Goal: Transaction & Acquisition: Purchase product/service

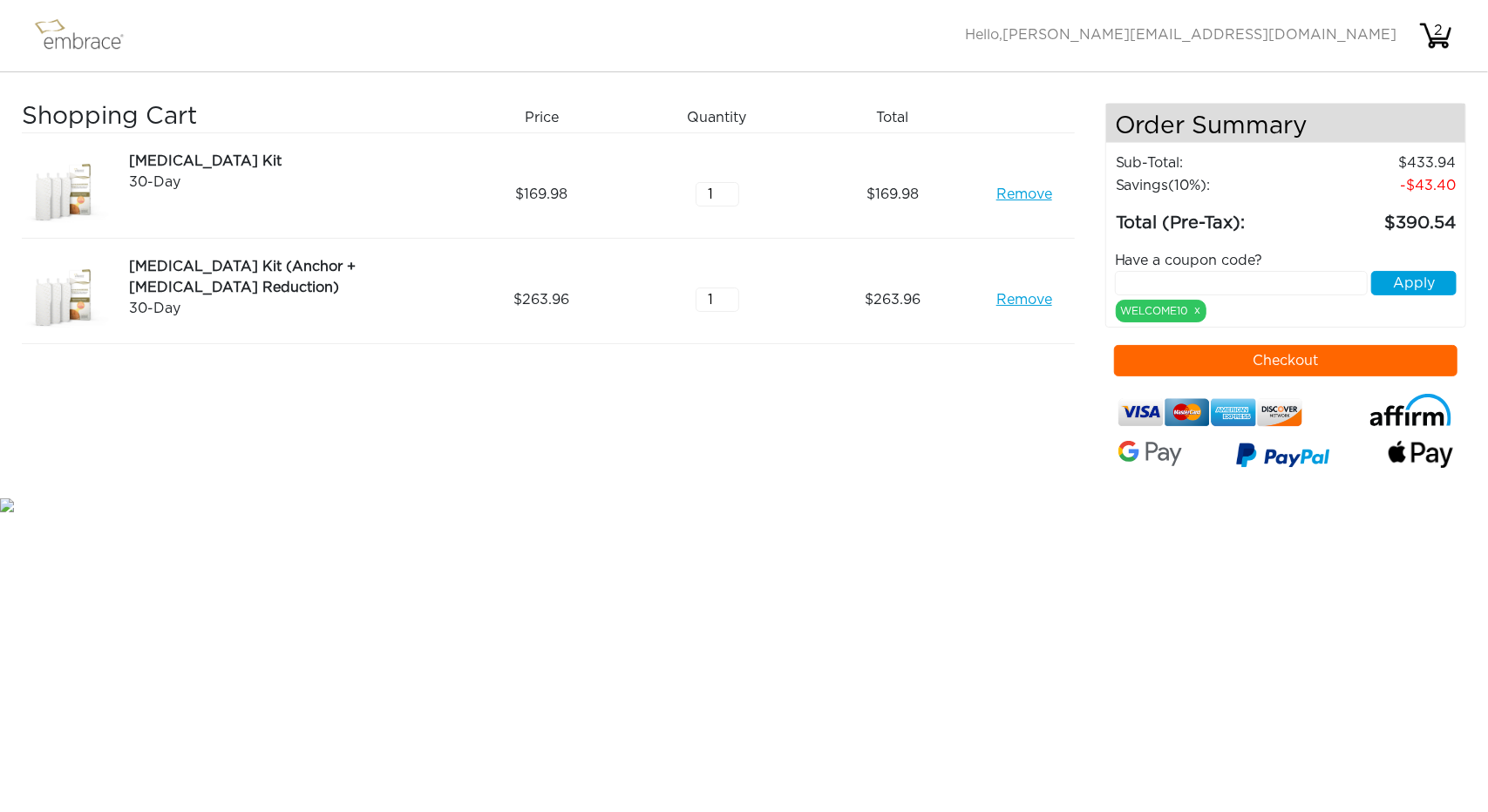
click at [1362, 364] on button "Checkout" at bounding box center [1286, 360] width 344 height 31
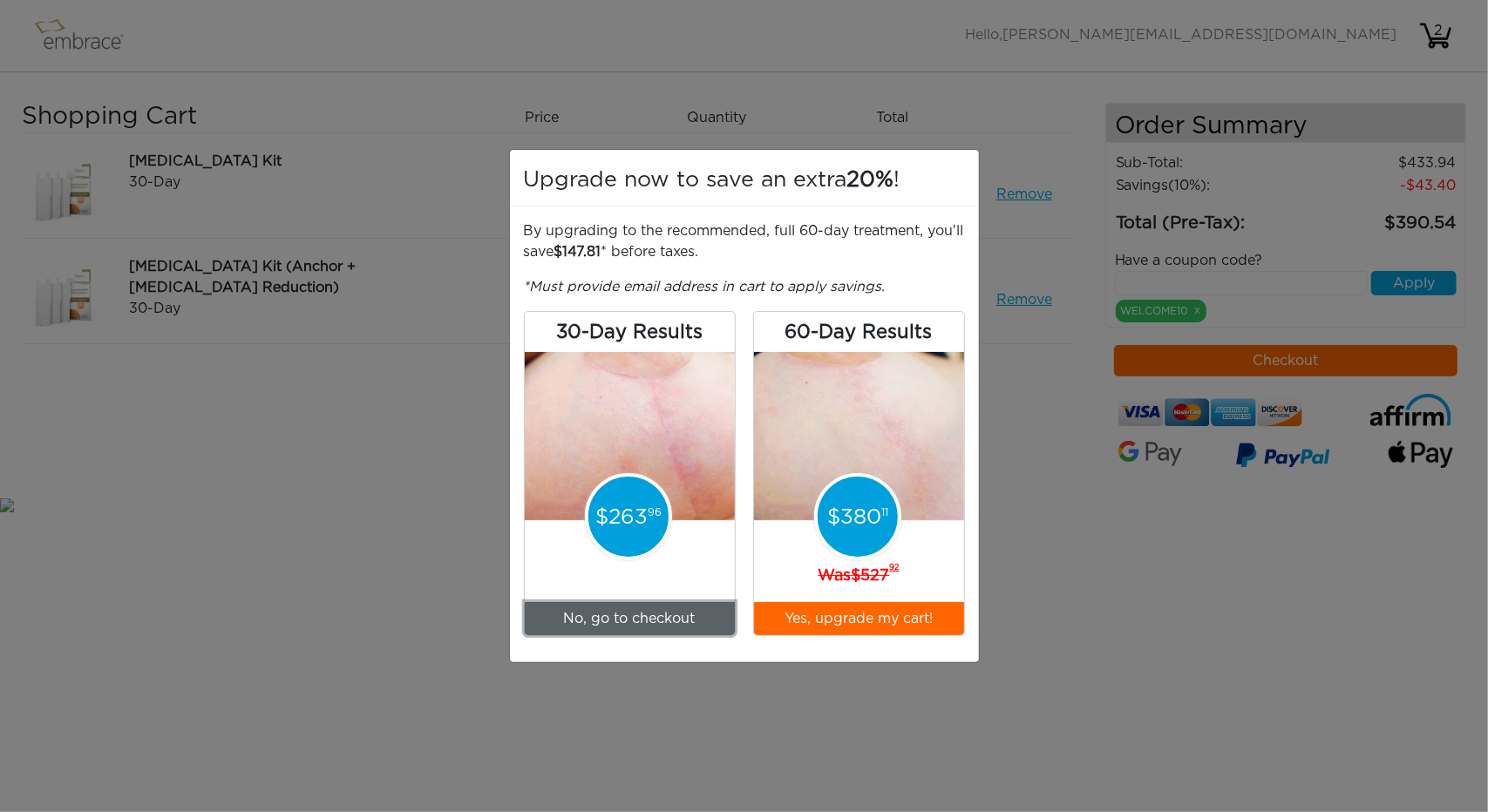
click at [640, 621] on link "No, go to checkout" at bounding box center [629, 619] width 210 height 33
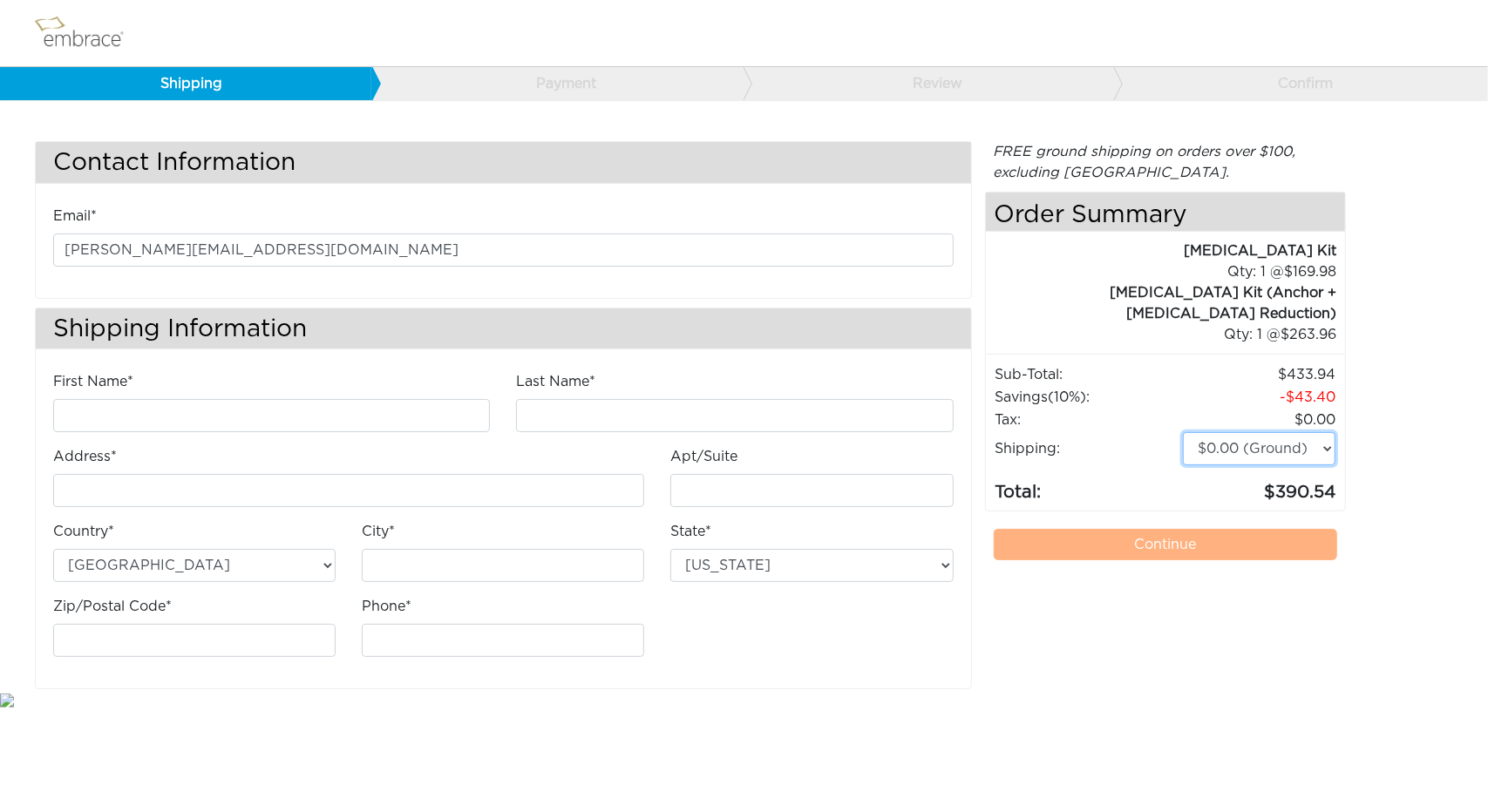
click at [1310, 432] on select "$0.00 (Ground) $15.00 (Express Saver) $20.00 (Two Day) $30.00 (Overnight)" at bounding box center [1259, 449] width 152 height 33
select select "4"
click at [1182, 432] on select "$0.00 (Ground) $15.00 (Express Saver) $20.00 (Two Day) $30.00 (Overnight)" at bounding box center [1259, 449] width 152 height 33
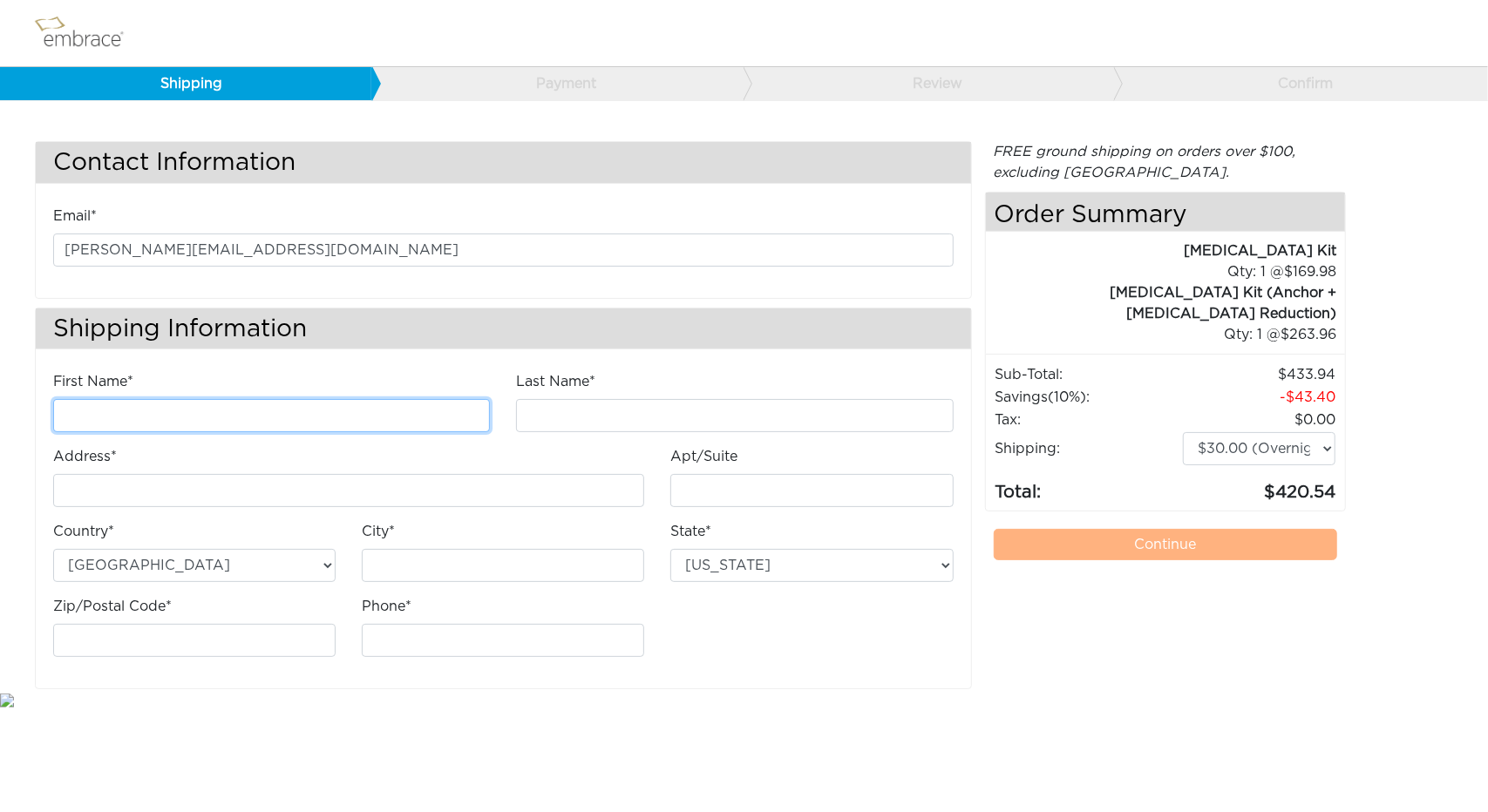
click at [225, 407] on input "First Name*" at bounding box center [270, 416] width 436 height 33
type input "Alfred"
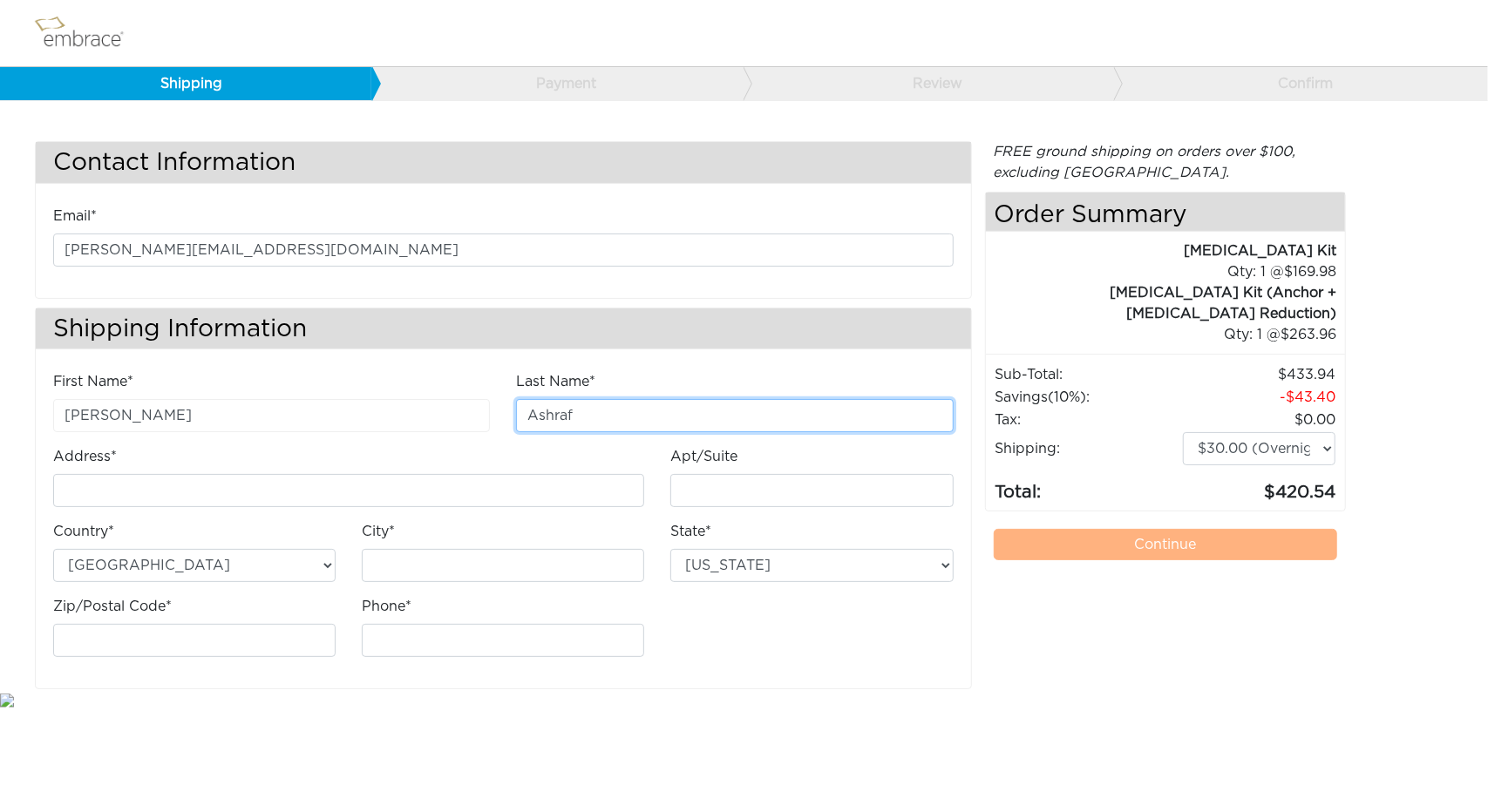
type input "Ashraf"
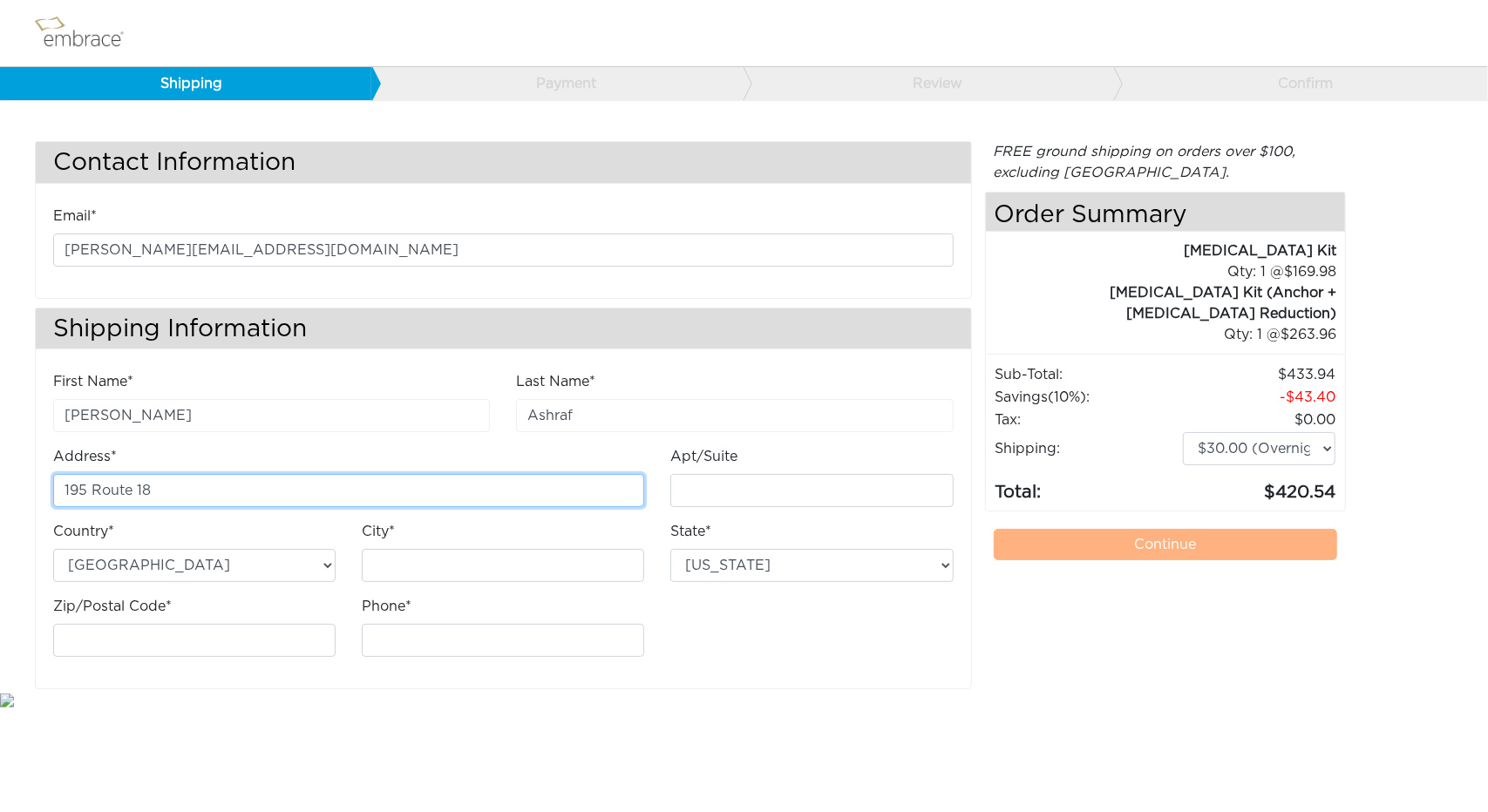
type input "195 Route 18"
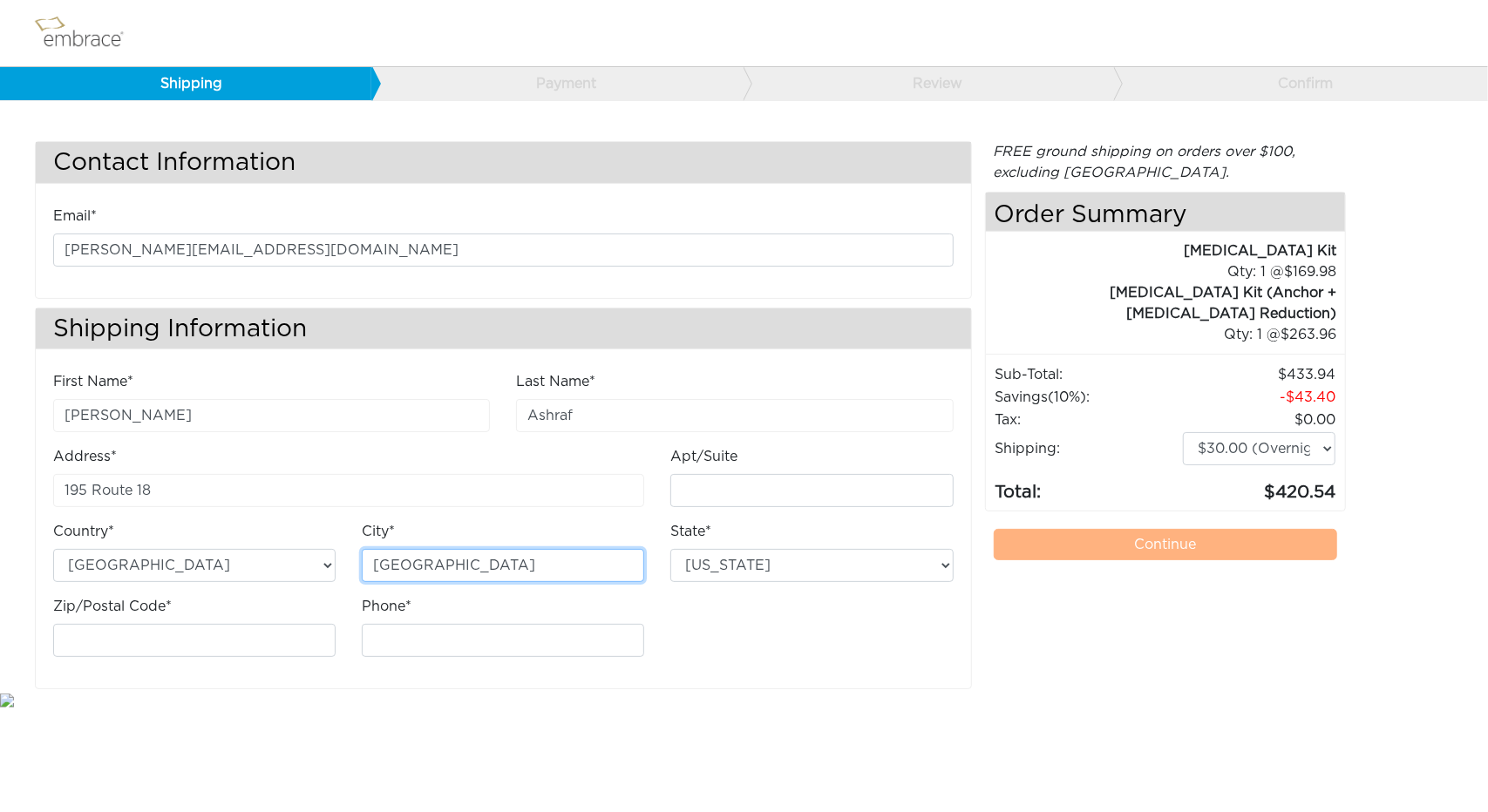
type input "East Brunswick"
select select "NJ"
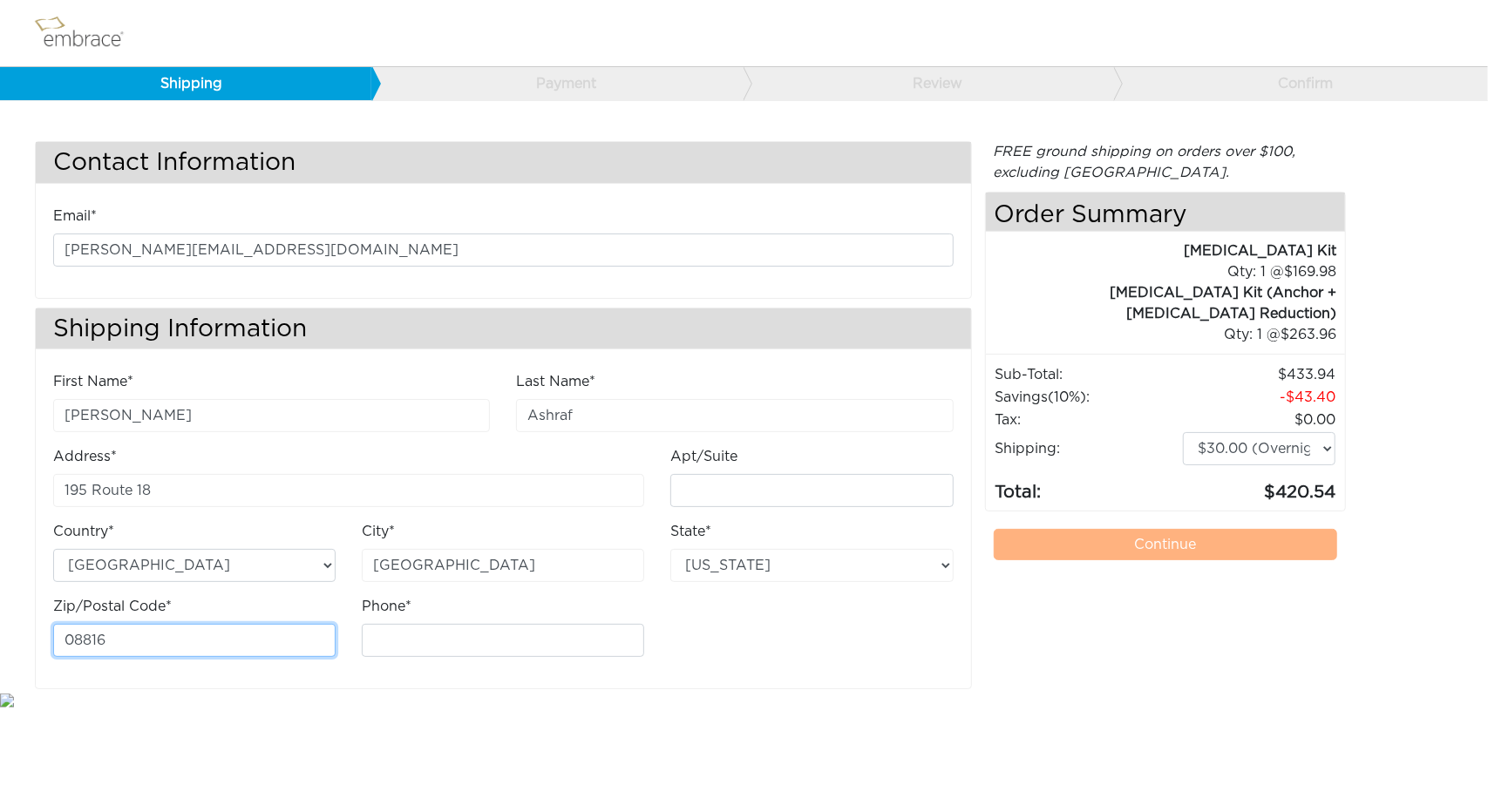
type input "08816"
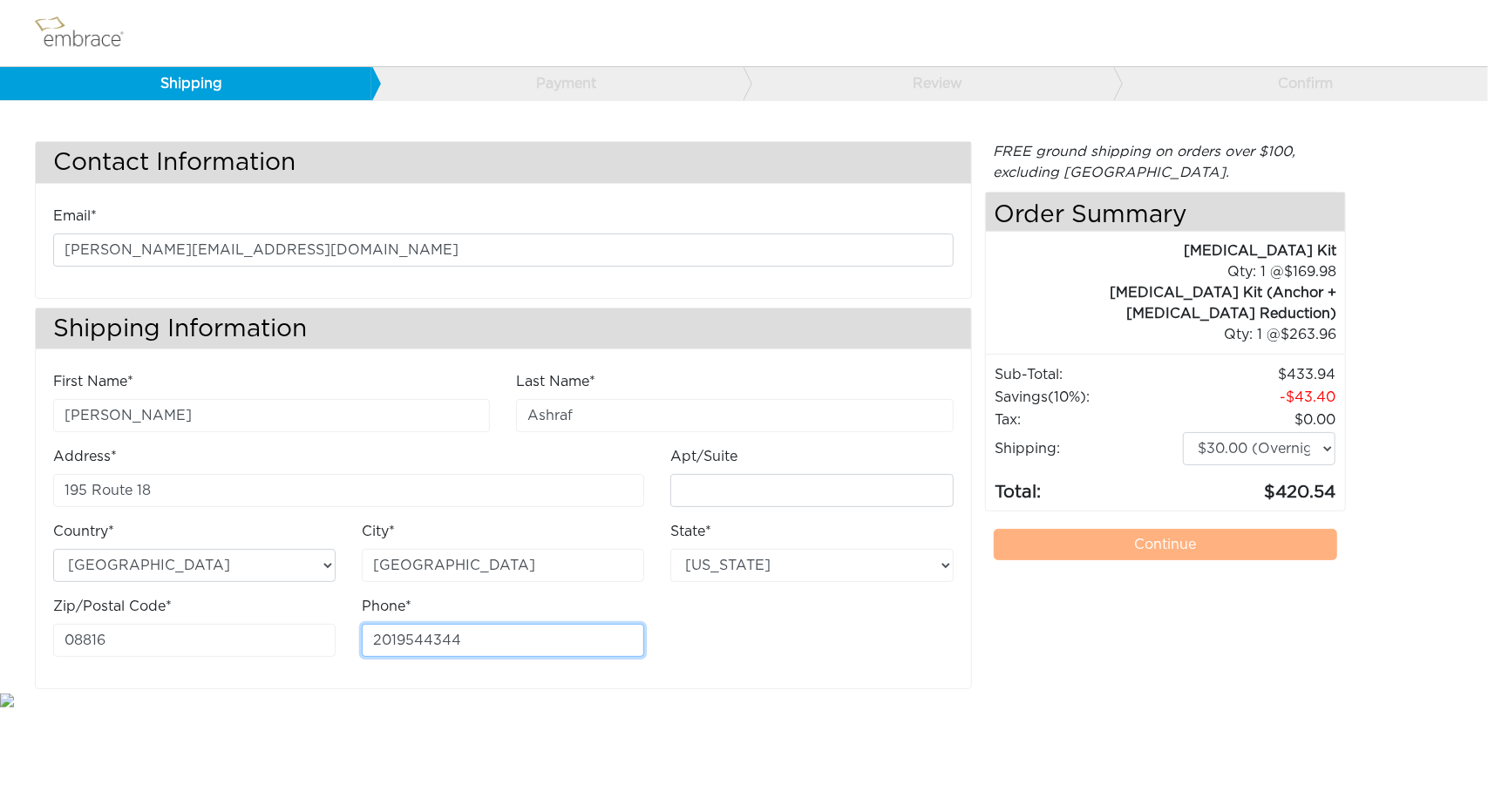
type input "2019544344"
drag, startPoint x: 1115, startPoint y: 580, endPoint x: 1107, endPoint y: 588, distance: 11.3
click at [1116, 580] on div "FREE ground shipping on orders over $100, excluding Australia. Any applicable i…" at bounding box center [1166, 415] width 361 height 548
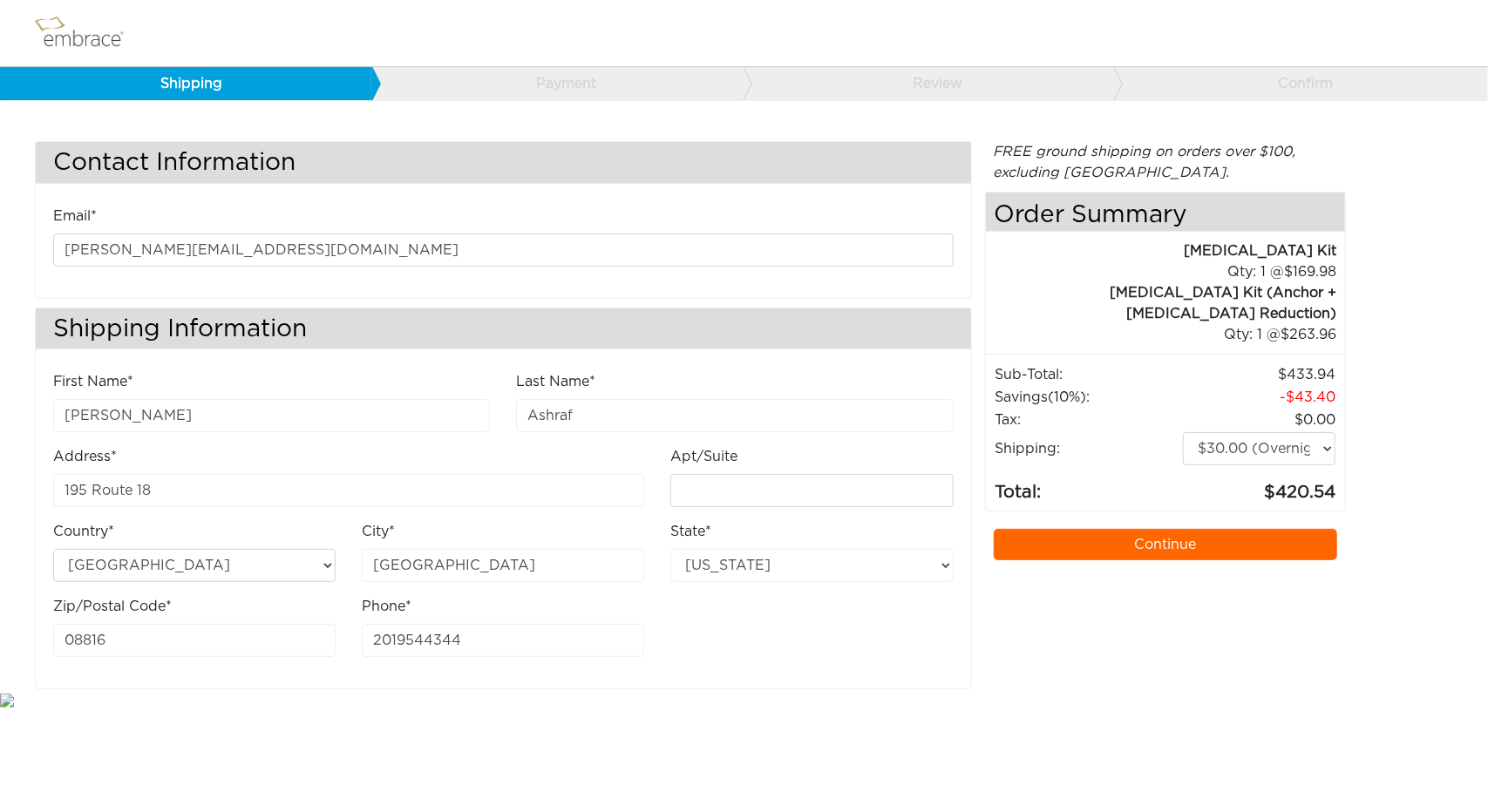
click at [1122, 629] on div "FREE ground shipping on orders over $100, excluding Australia. Any applicable i…" at bounding box center [1166, 415] width 361 height 548
click at [1105, 529] on link "Continue" at bounding box center [1166, 545] width 344 height 31
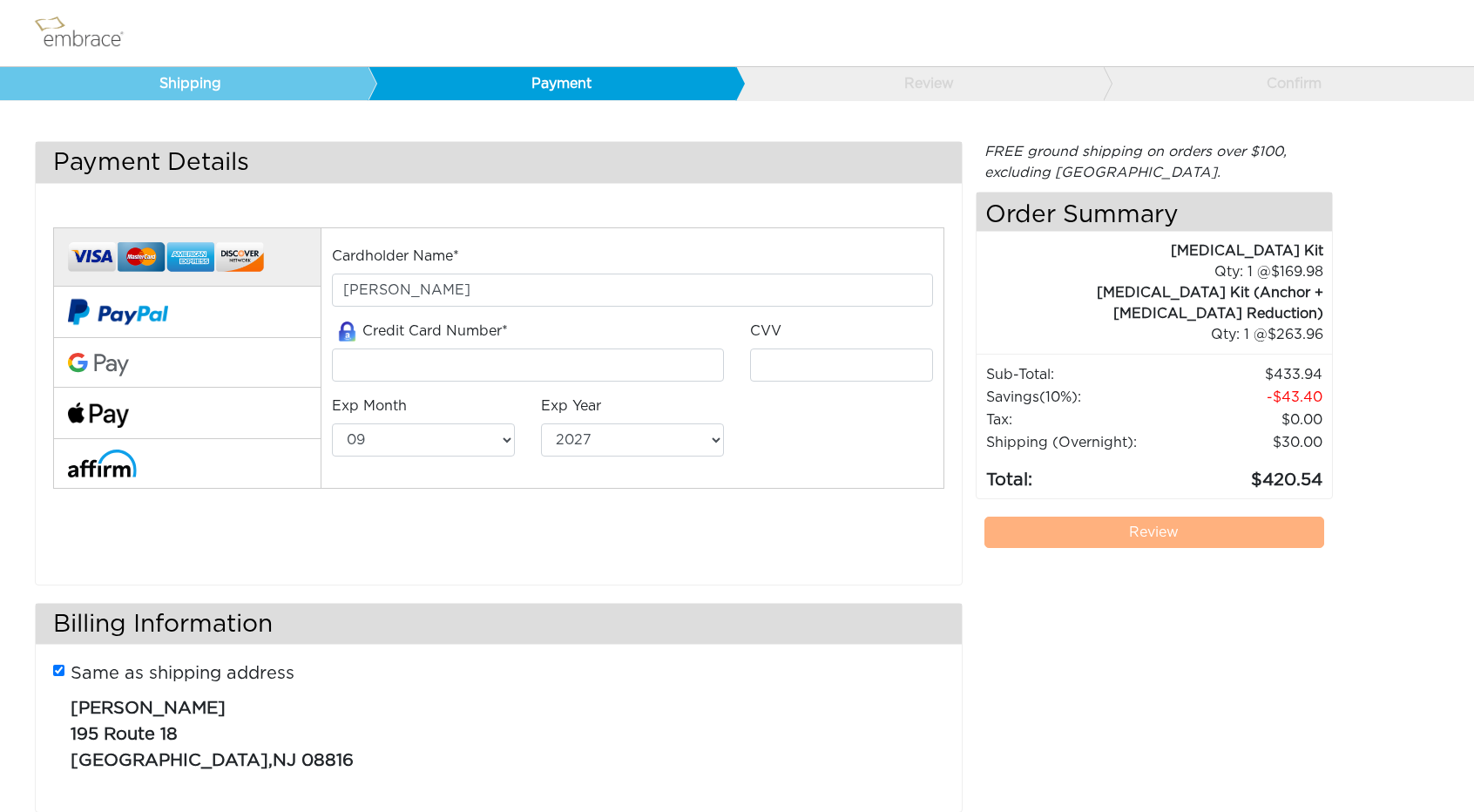
select select "9"
select select "2027"
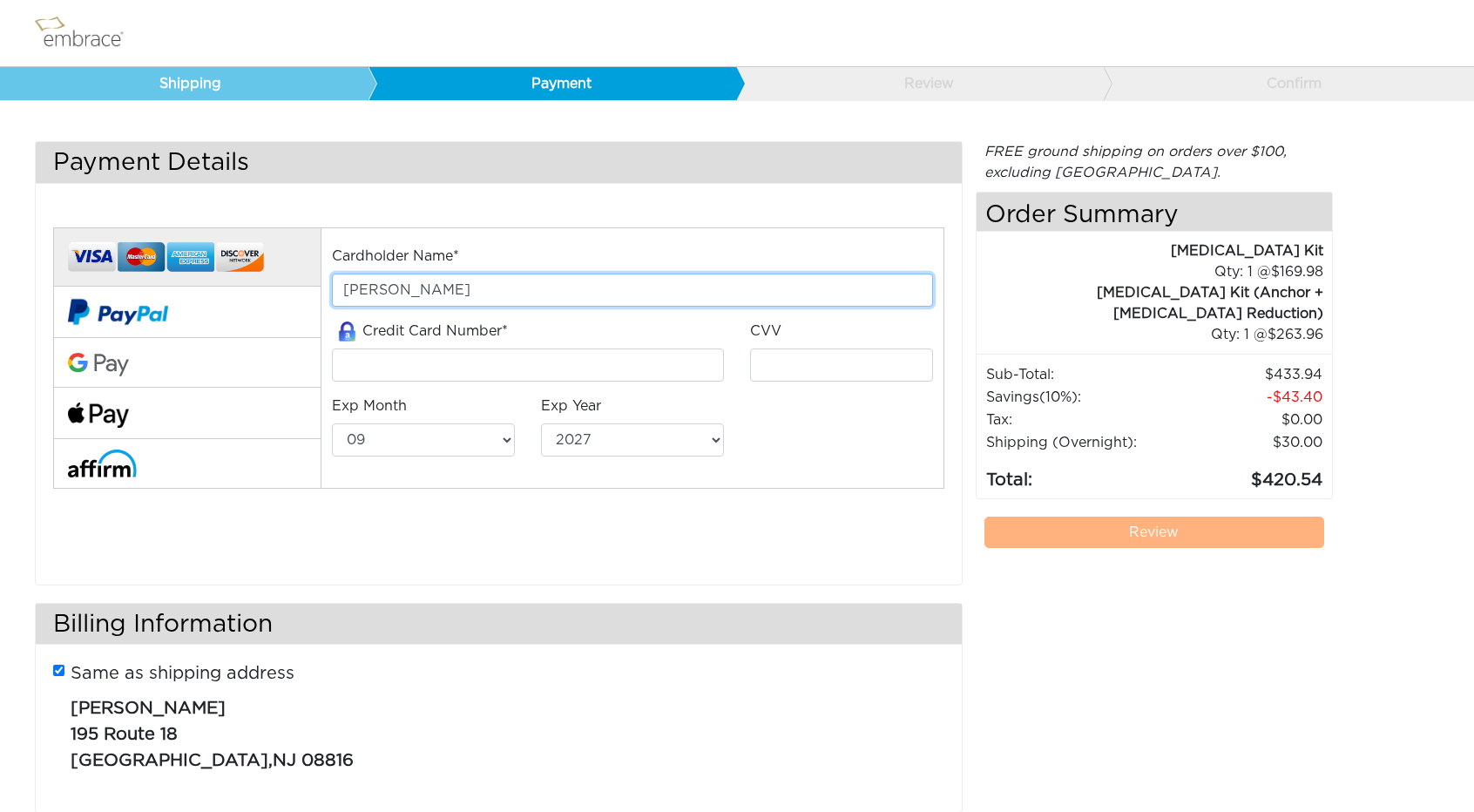
drag, startPoint x: 510, startPoint y: 282, endPoint x: 273, endPoint y: 280, distance: 237.0
click at [273, 280] on div "Cardholder Name* Alfred Ashraf Credit Card Number*" at bounding box center [499, 382] width 918 height 352
type input "[PERSON_NAME]"
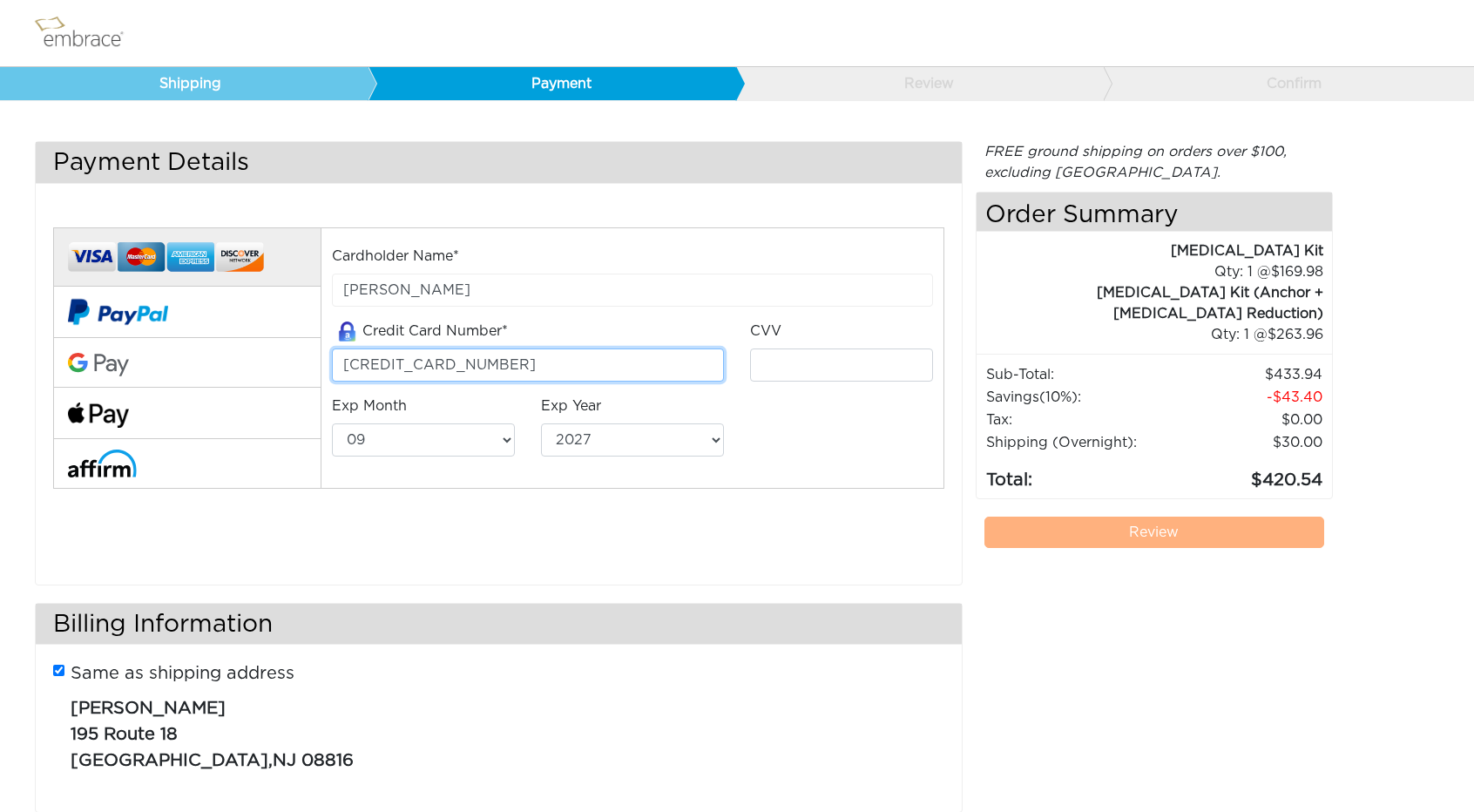
type input "371559762781009"
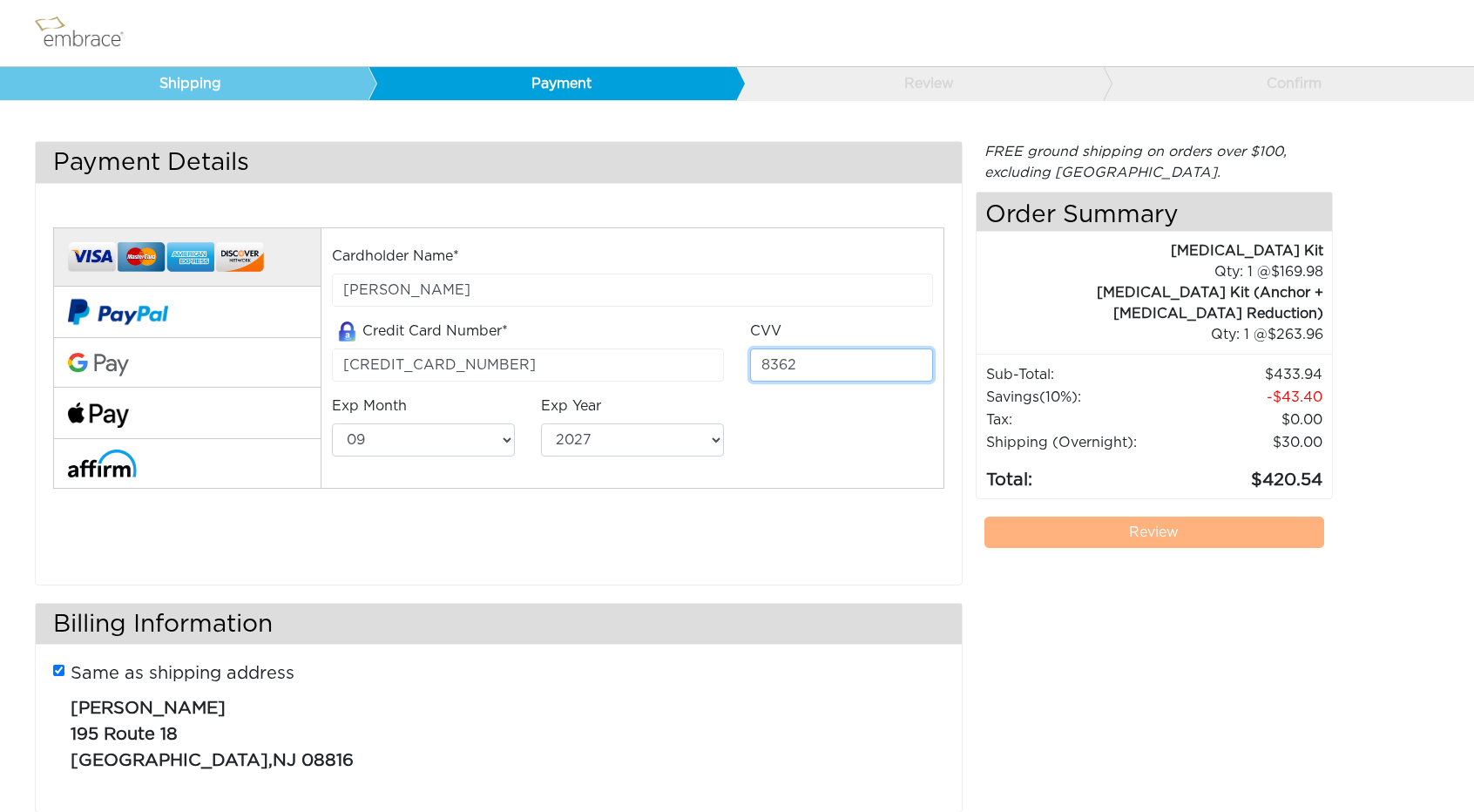
type input "8362"
click at [418, 440] on select "01 02 03 04 05 06 07 08 09 10 11 12" at bounding box center [423, 440] width 183 height 33
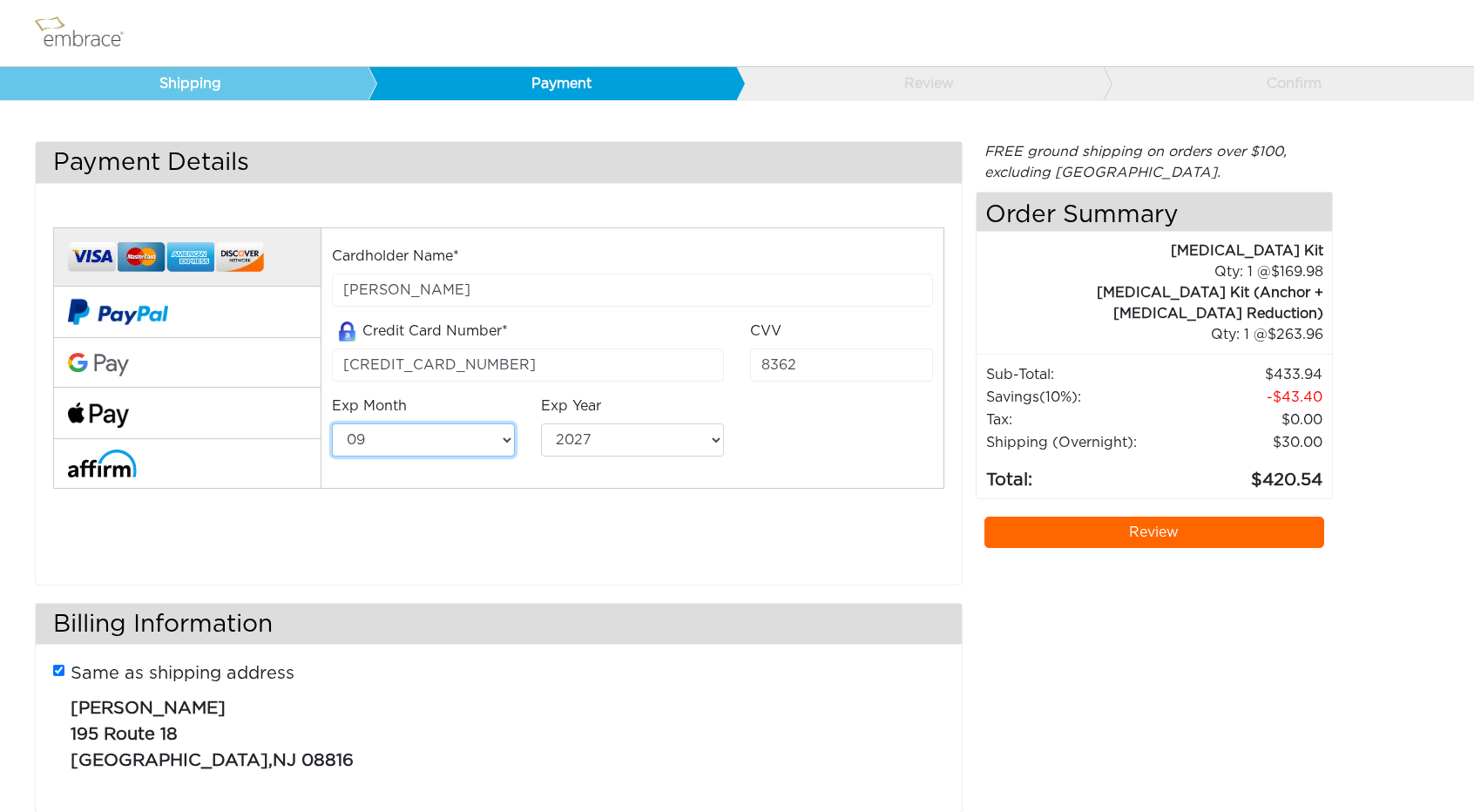
select select "8"
click at [332, 424] on select "01 02 03 04 05 06 07 08 09 10 11 12" at bounding box center [423, 440] width 183 height 33
click at [615, 441] on select "2025 2026 2027 2028 2029 2030 2031 2032 2033 2034 2035 2036 2037 2038 2039" at bounding box center [632, 440] width 183 height 33
select select "2028"
click at [541, 424] on select "2025 2026 2027 2028 2029 2030 2031 2032 2033 2034 2035 2036 2037 2038 2039" at bounding box center [632, 440] width 183 height 33
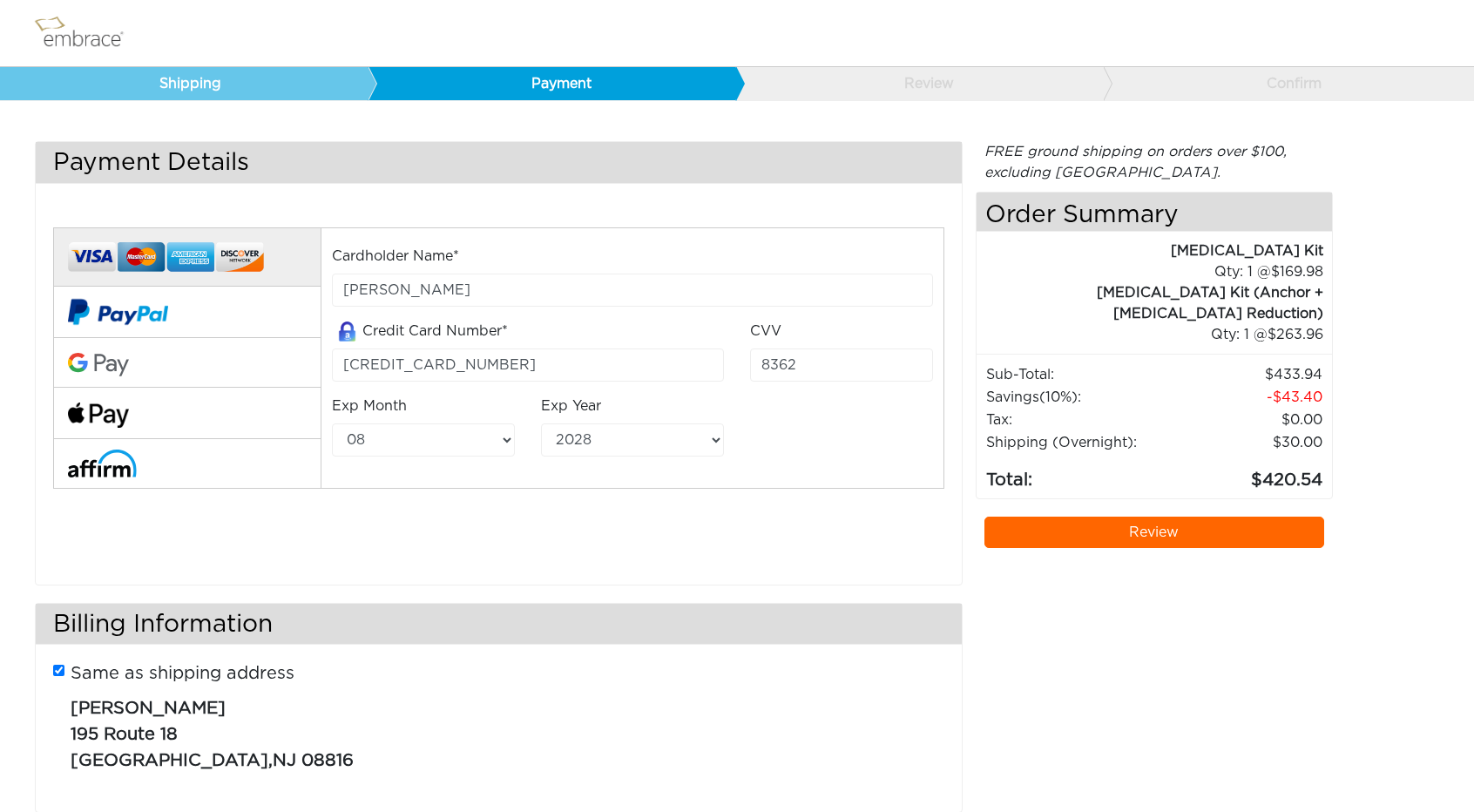
click at [442, 549] on div "Cardholder Name* Nahed W Morgan Credit Card Number* 371559762781009 CVV 8362 Ex…" at bounding box center [499, 382] width 918 height 352
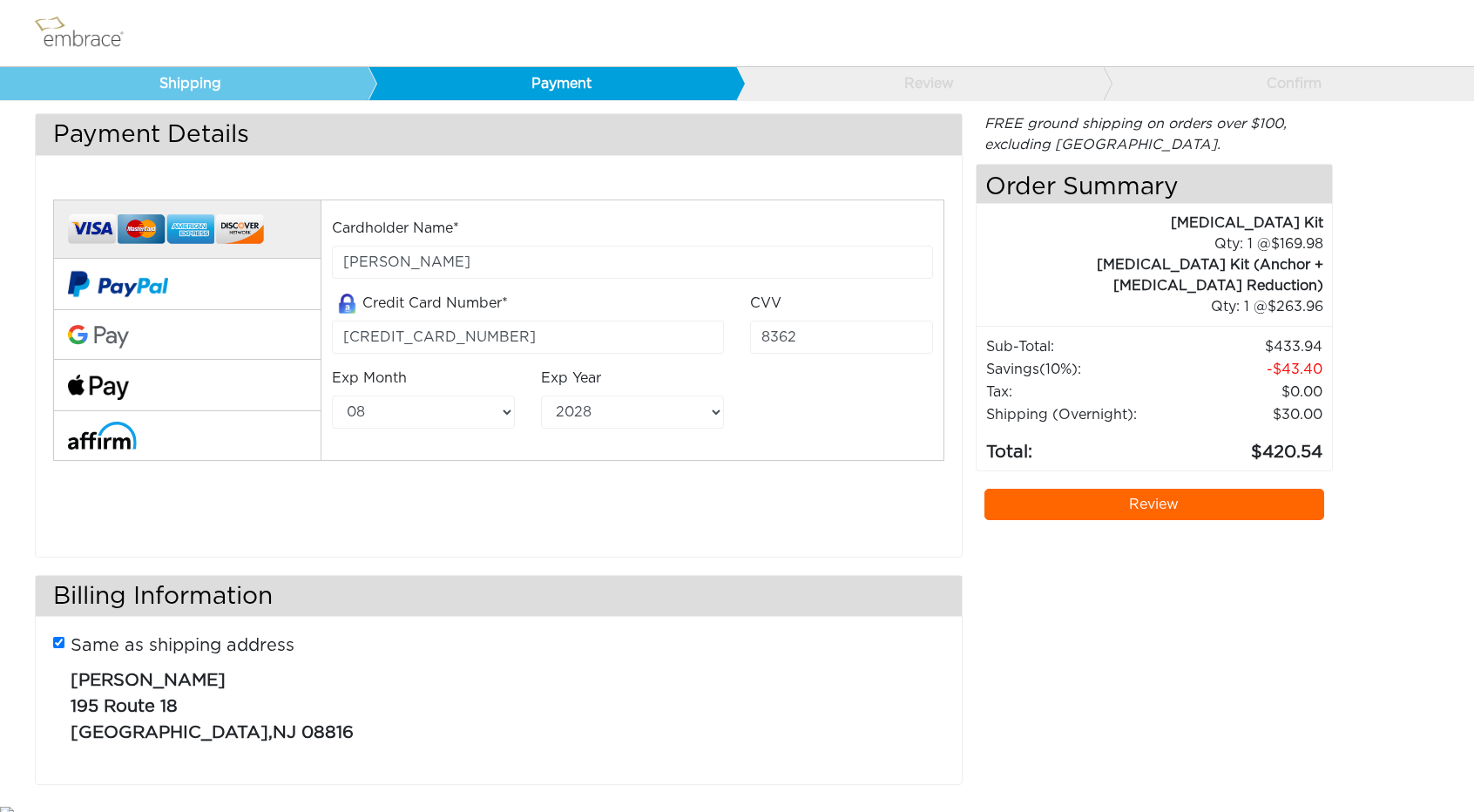
scroll to position [37, 0]
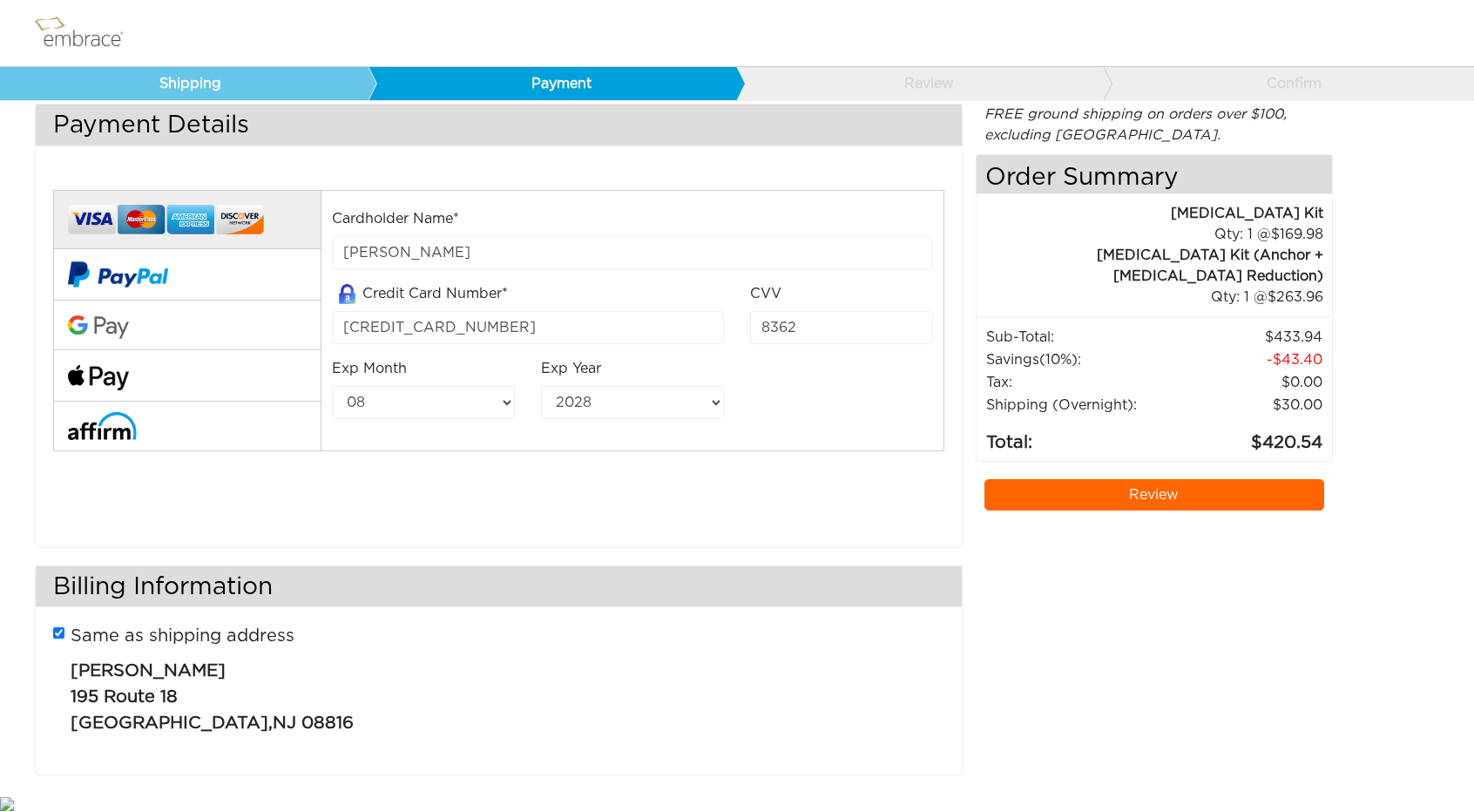
click at [1094, 479] on link "Review" at bounding box center [1155, 495] width 341 height 31
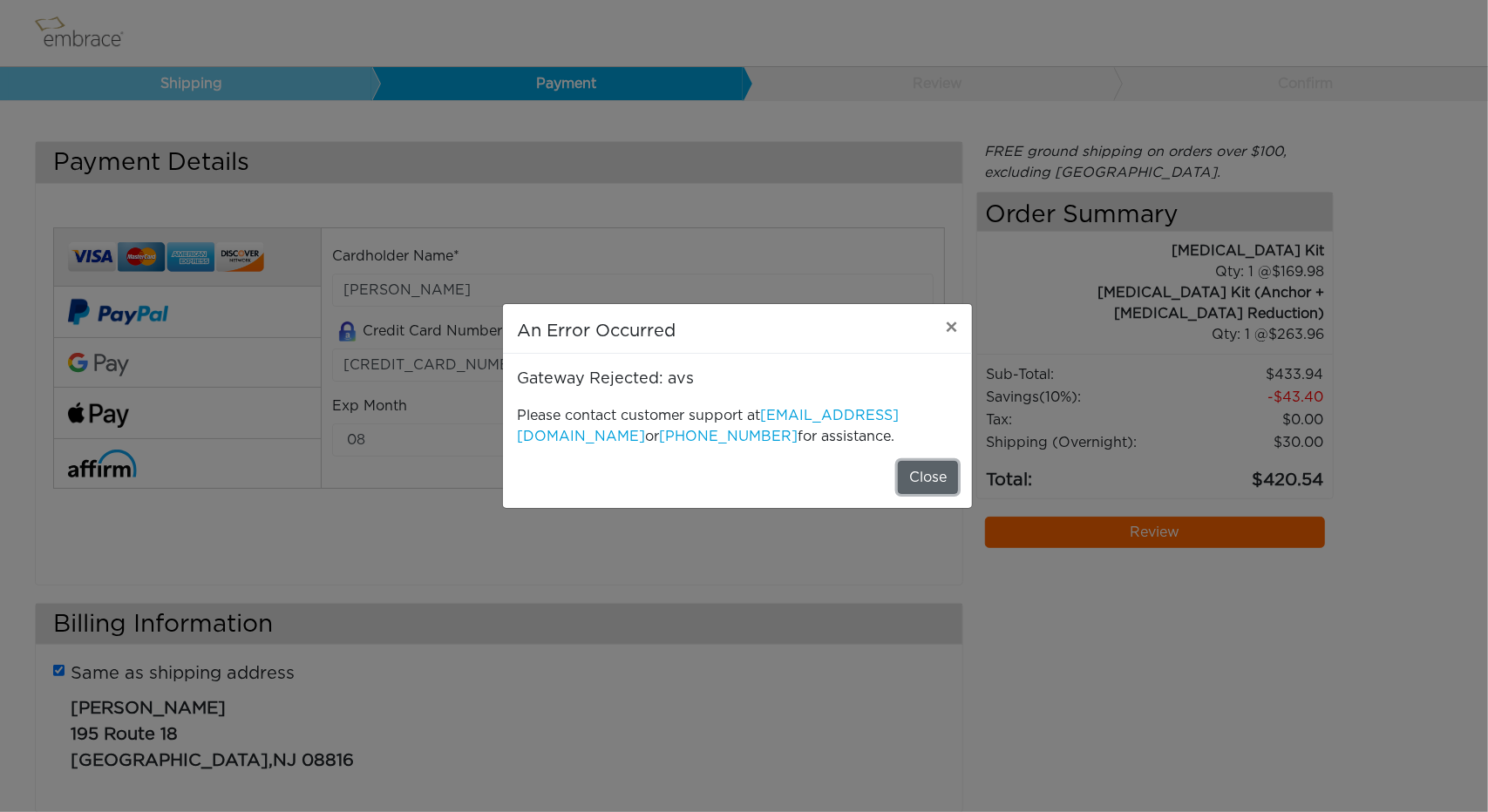
click at [930, 471] on button "Close" at bounding box center [928, 477] width 61 height 33
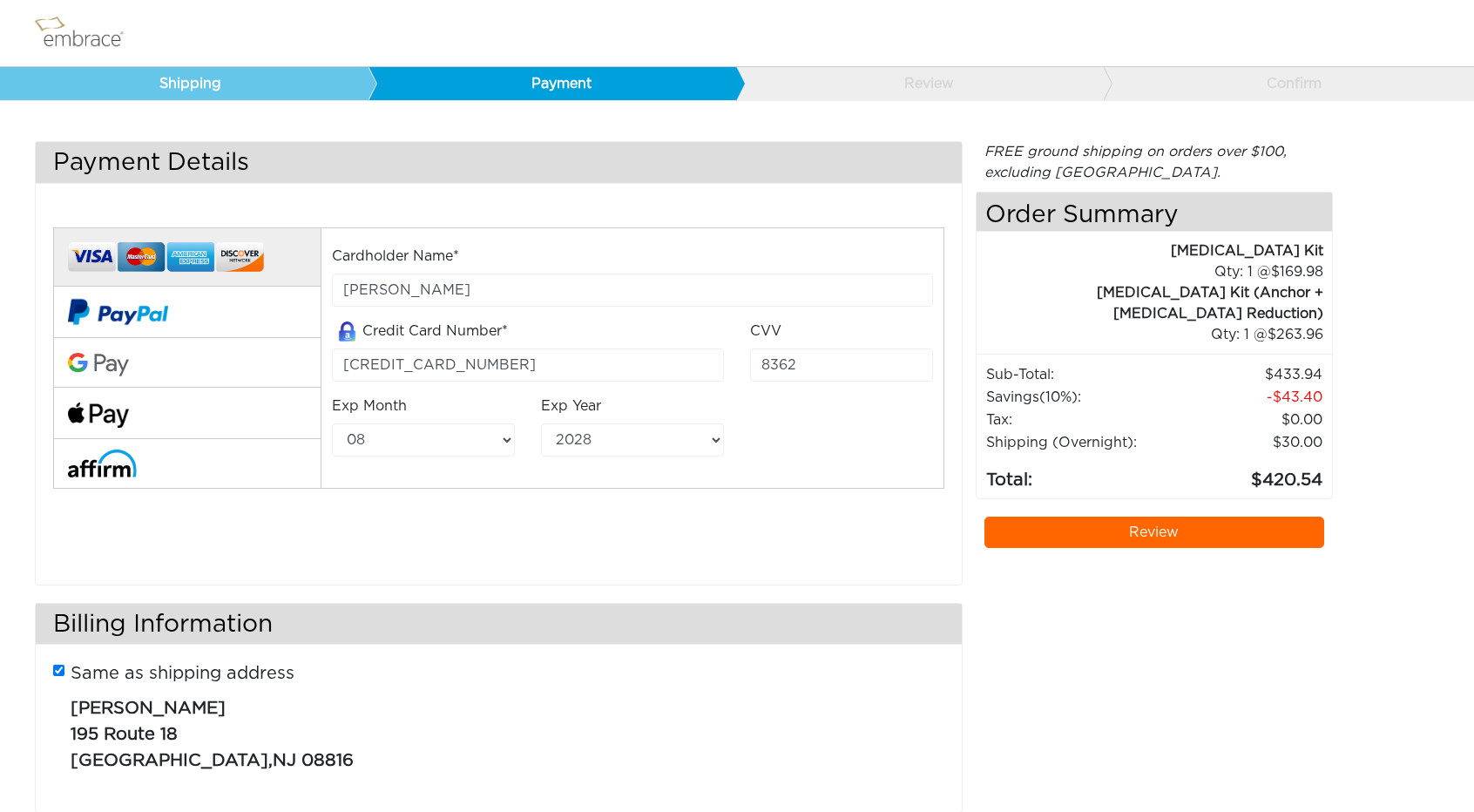
click at [1103, 516] on link "Review" at bounding box center [1155, 532] width 341 height 31
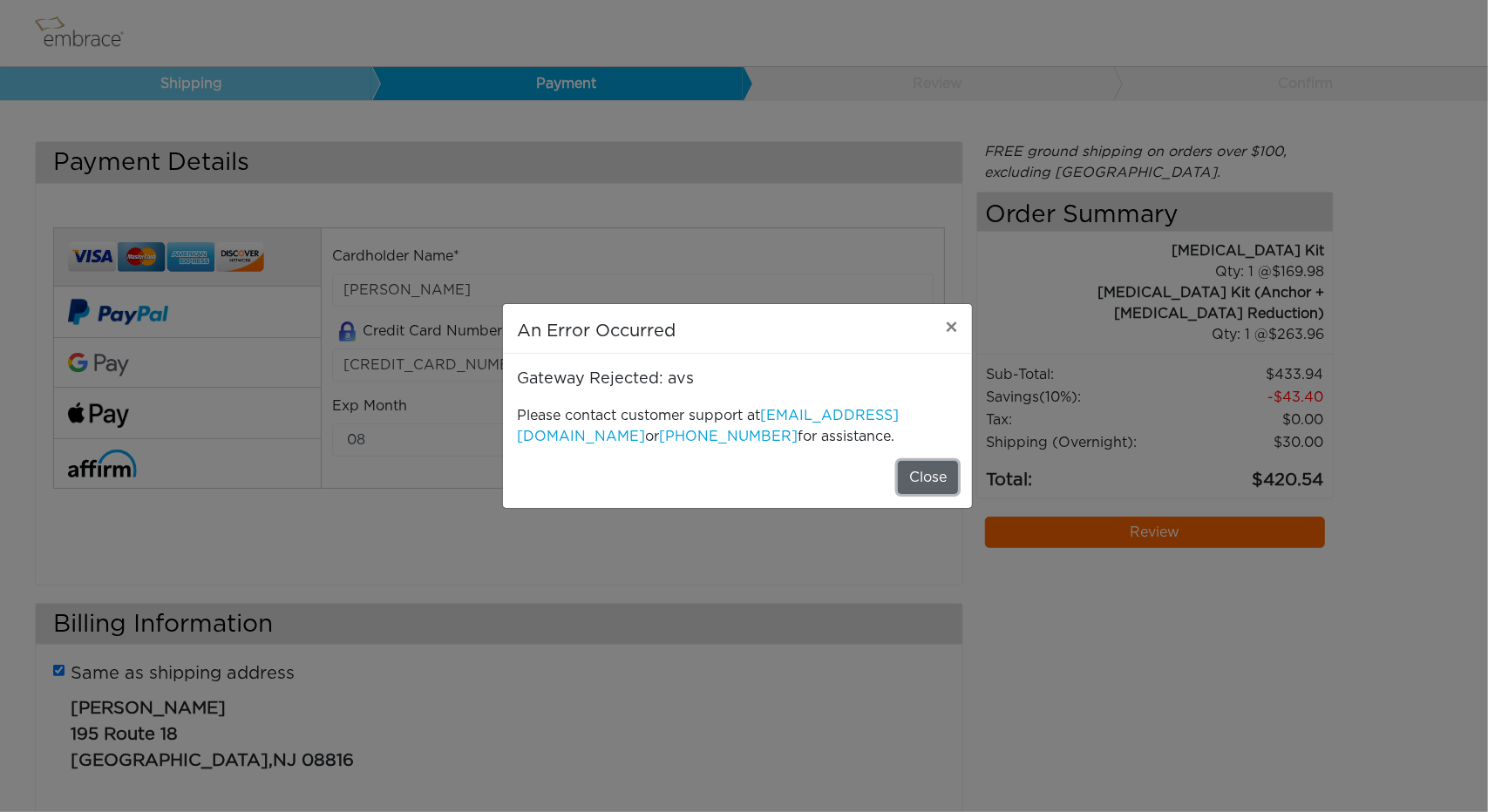
click at [923, 472] on button "Close" at bounding box center [928, 477] width 61 height 33
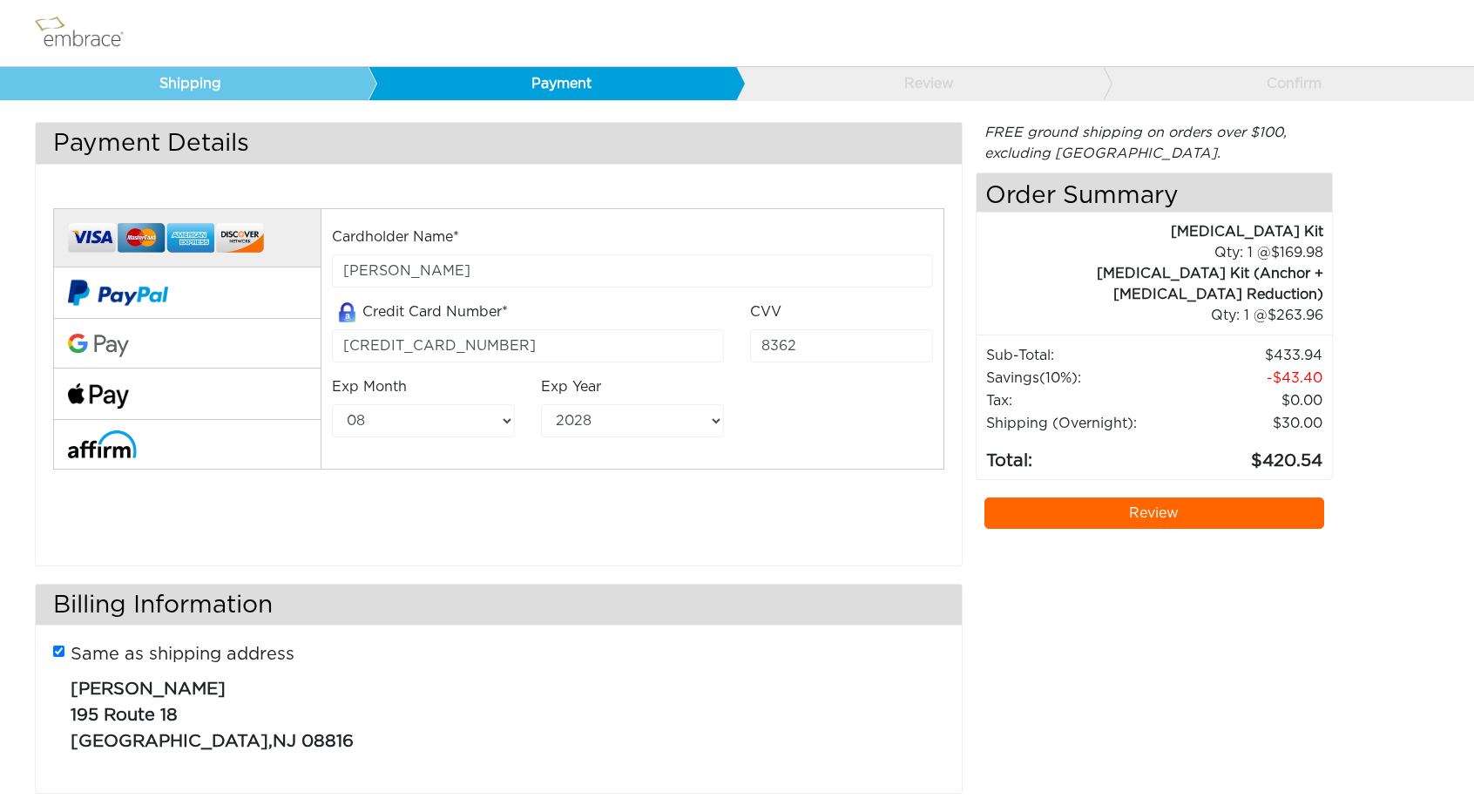
scroll to position [37, 0]
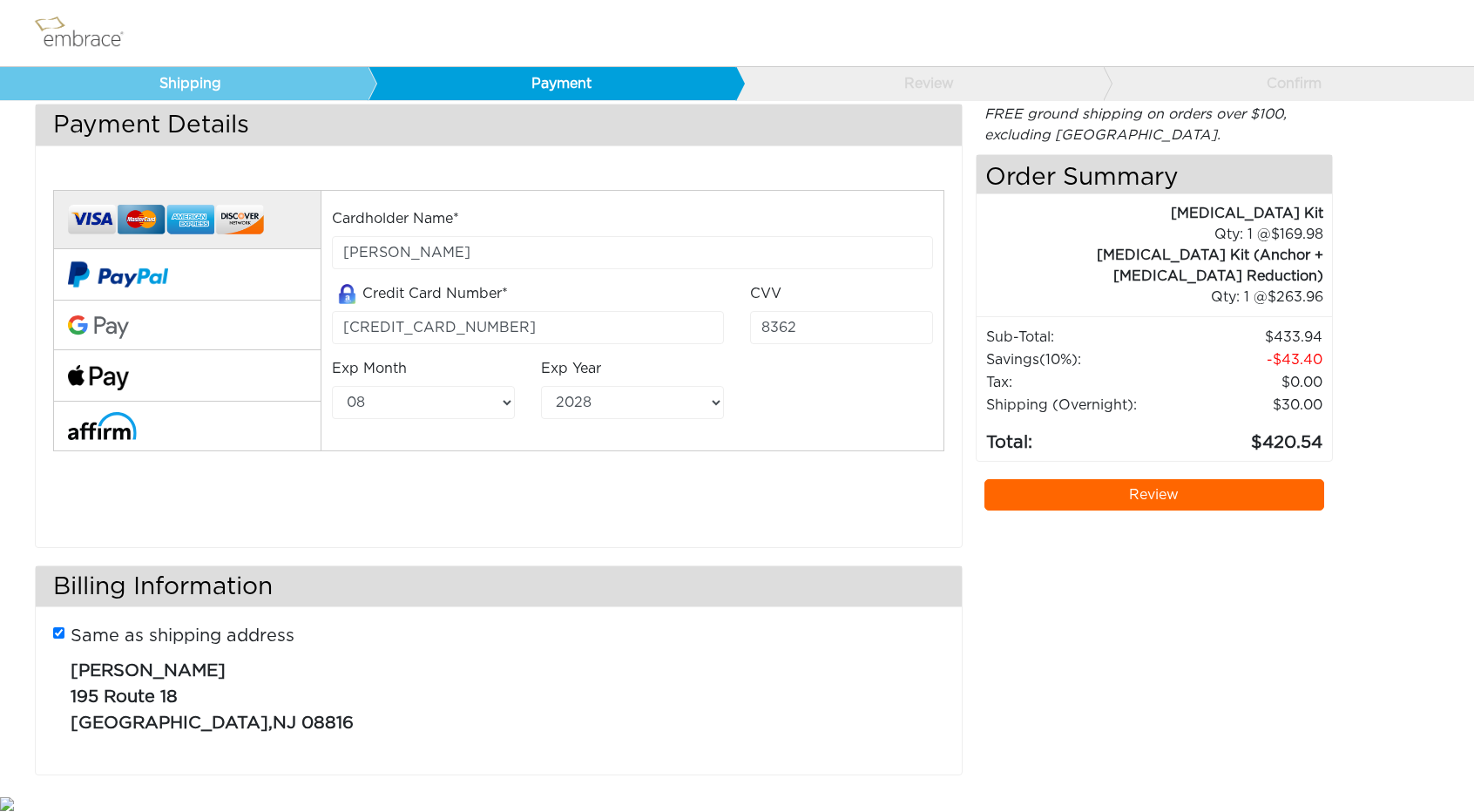
click at [1190, 479] on link "Review" at bounding box center [1155, 495] width 341 height 31
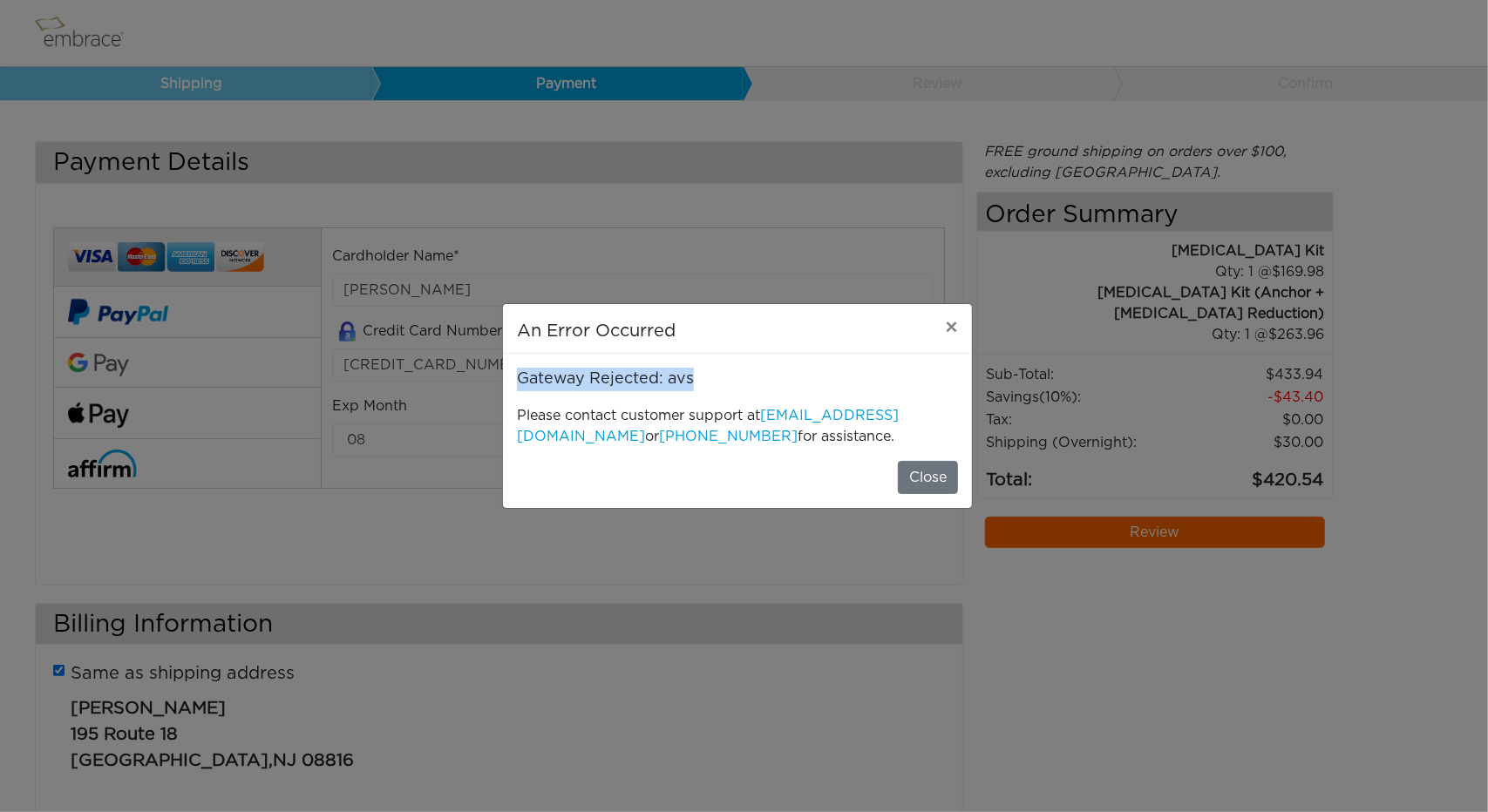
drag, startPoint x: 690, startPoint y: 378, endPoint x: 503, endPoint y: 377, distance: 187.0
click at [503, 377] on div "Gateway Rejected: avs Please contact customer support at support@neodynebio.com…" at bounding box center [737, 407] width 469 height 107
copy p "Gateway Rejected: avs"
click at [952, 327] on span "×" at bounding box center [951, 328] width 13 height 20
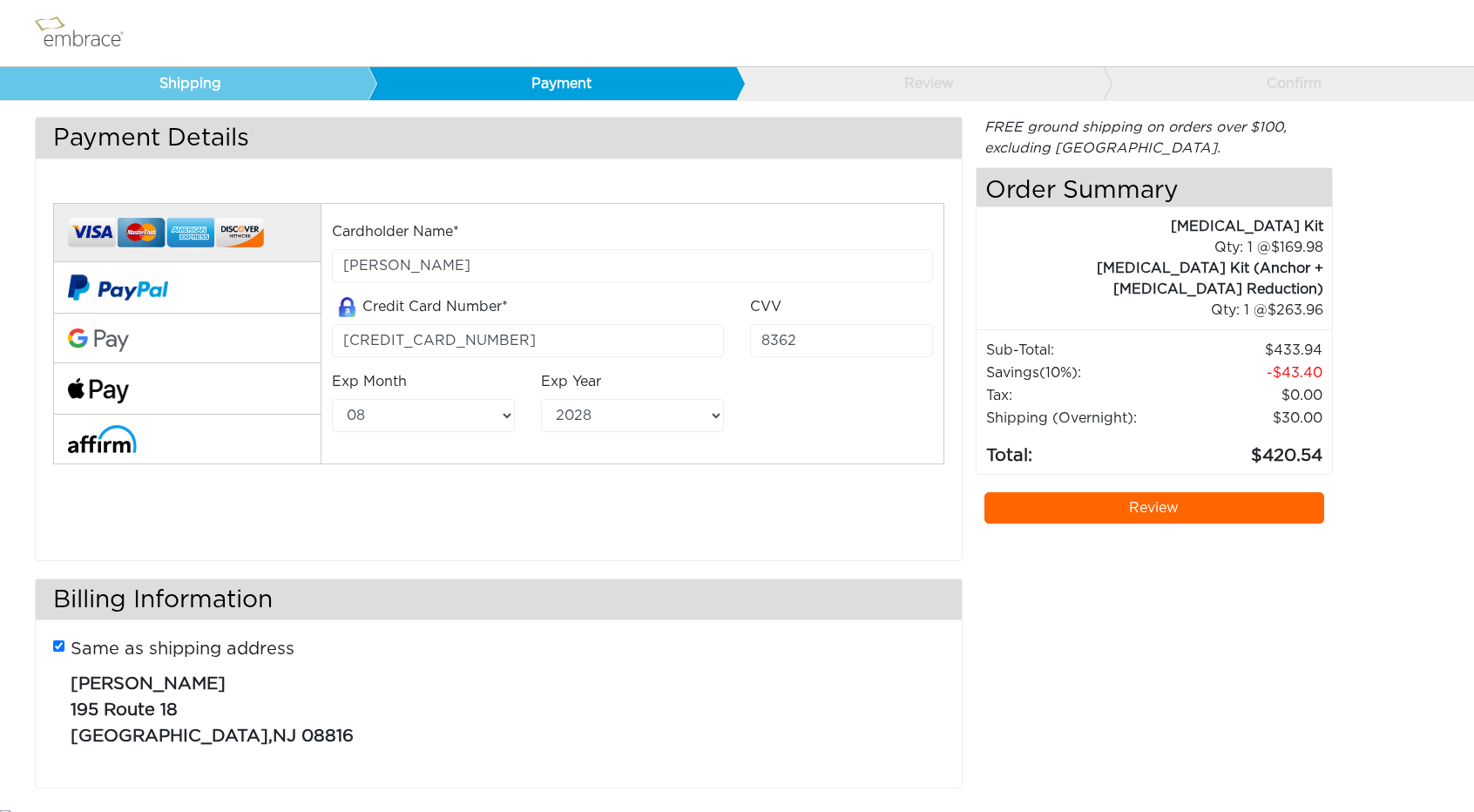
scroll to position [37, 0]
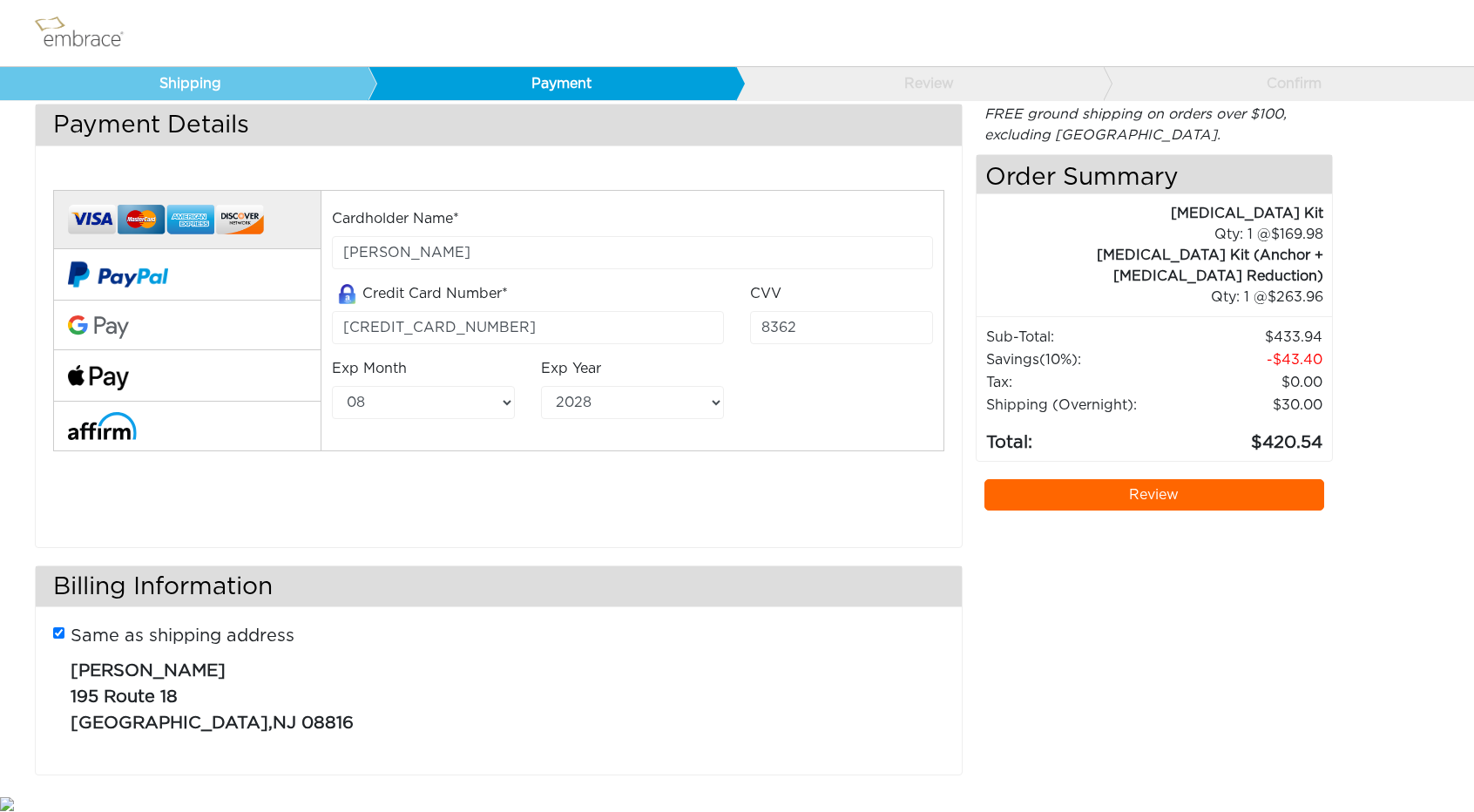
click at [60, 631] on input "Same as shipping address" at bounding box center [59, 633] width 12 height 12
checkbox input "false"
select select "AL"
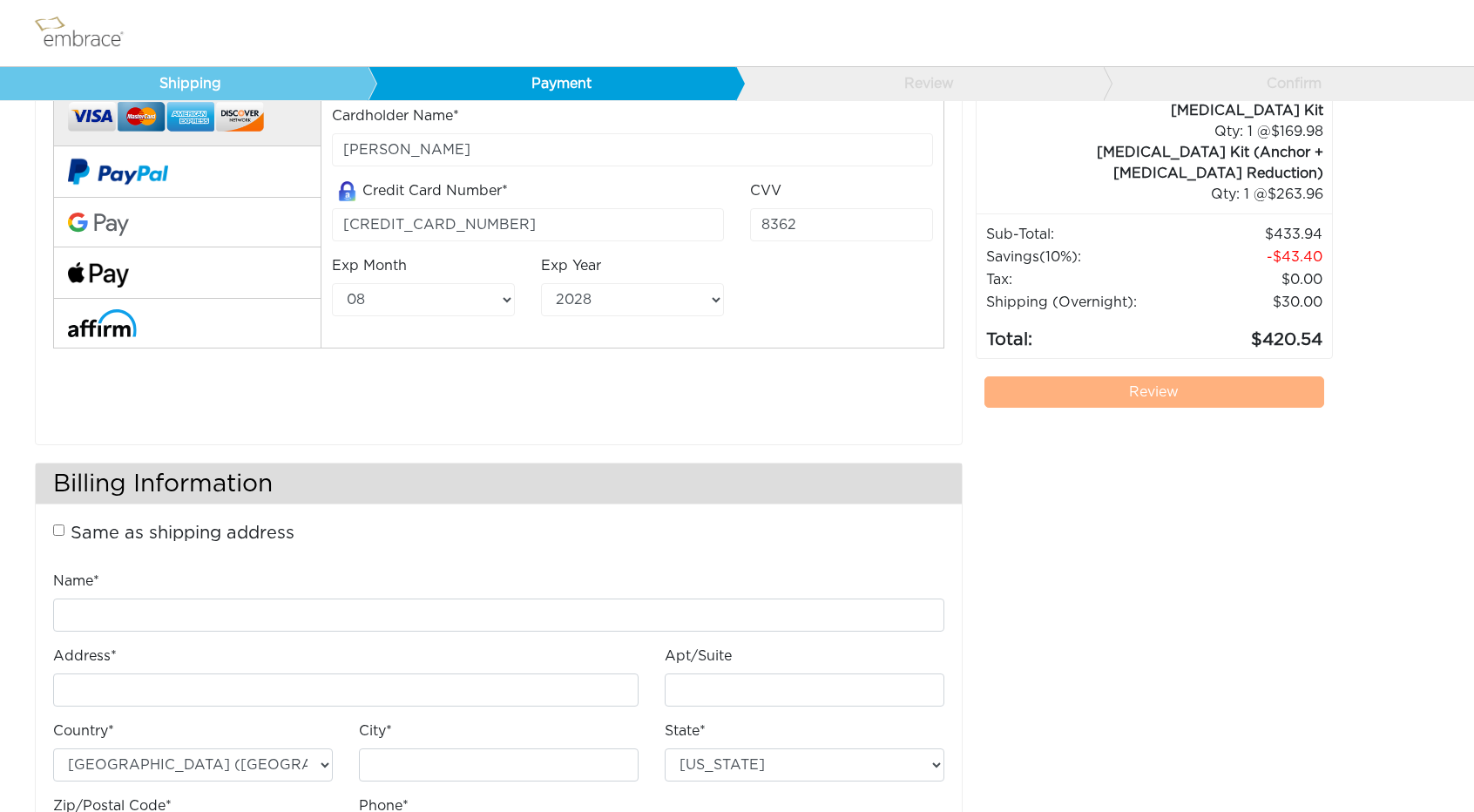
scroll to position [234, 0]
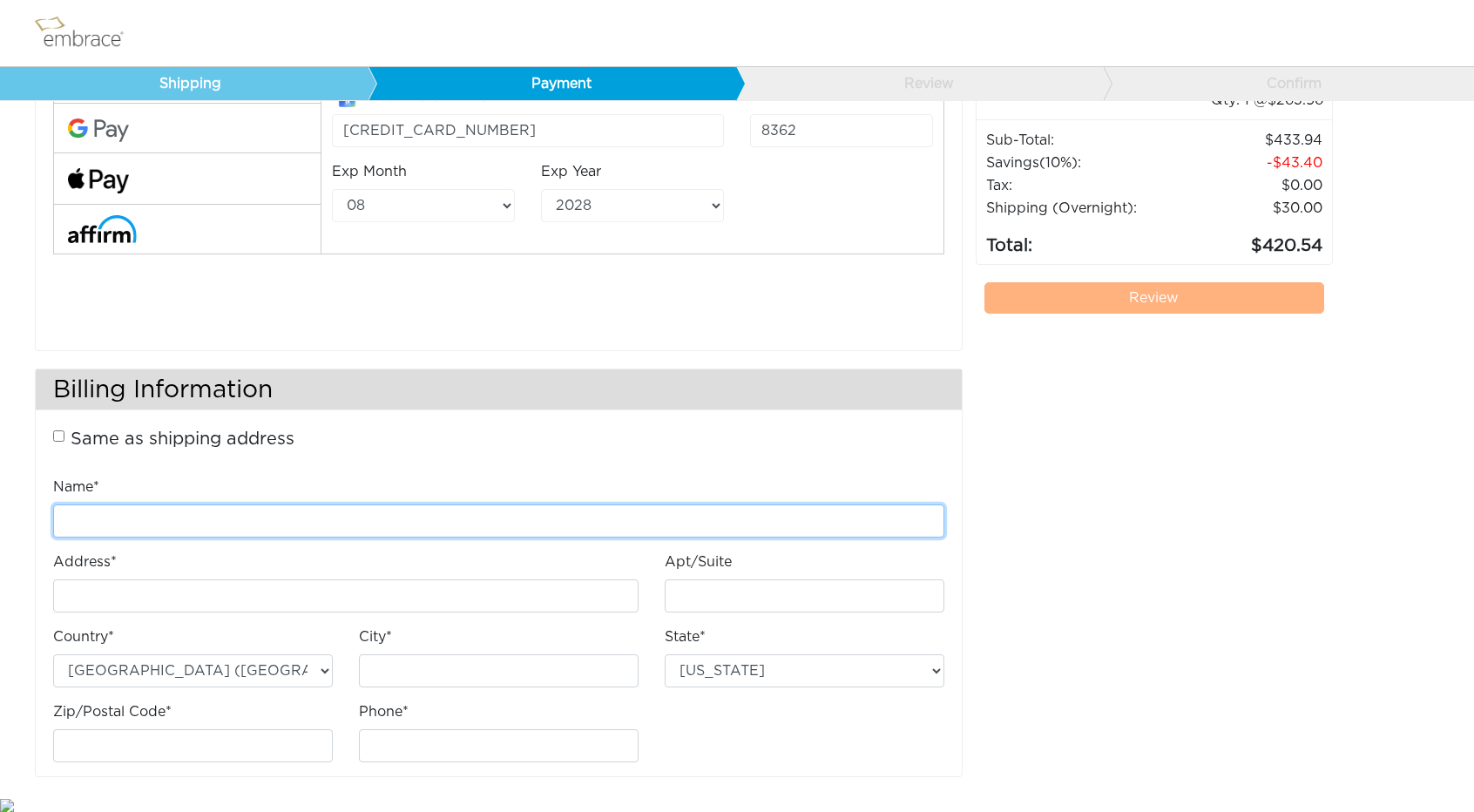
click at [226, 516] on input "Name*" at bounding box center [498, 521] width 891 height 33
drag, startPoint x: 215, startPoint y: 515, endPoint x: 0, endPoint y: 487, distance: 216.8
click at [0, 487] on div "Payment Details Full Payment Split Payment* *At the time of purchase, embrace® …" at bounding box center [737, 313] width 1474 height 961
type input "[PERSON_NAME]"
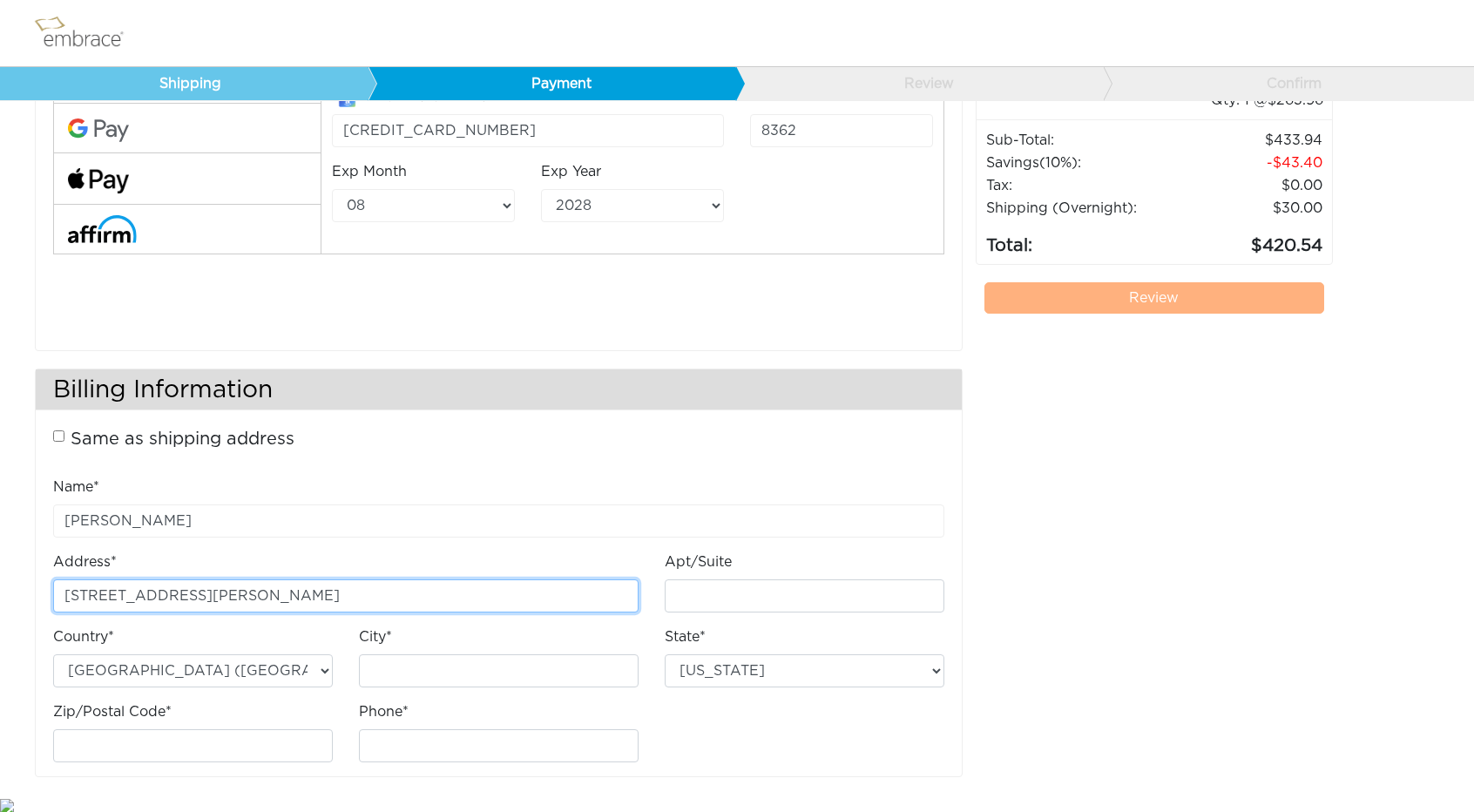
type input "501 N. Frederick Ave."
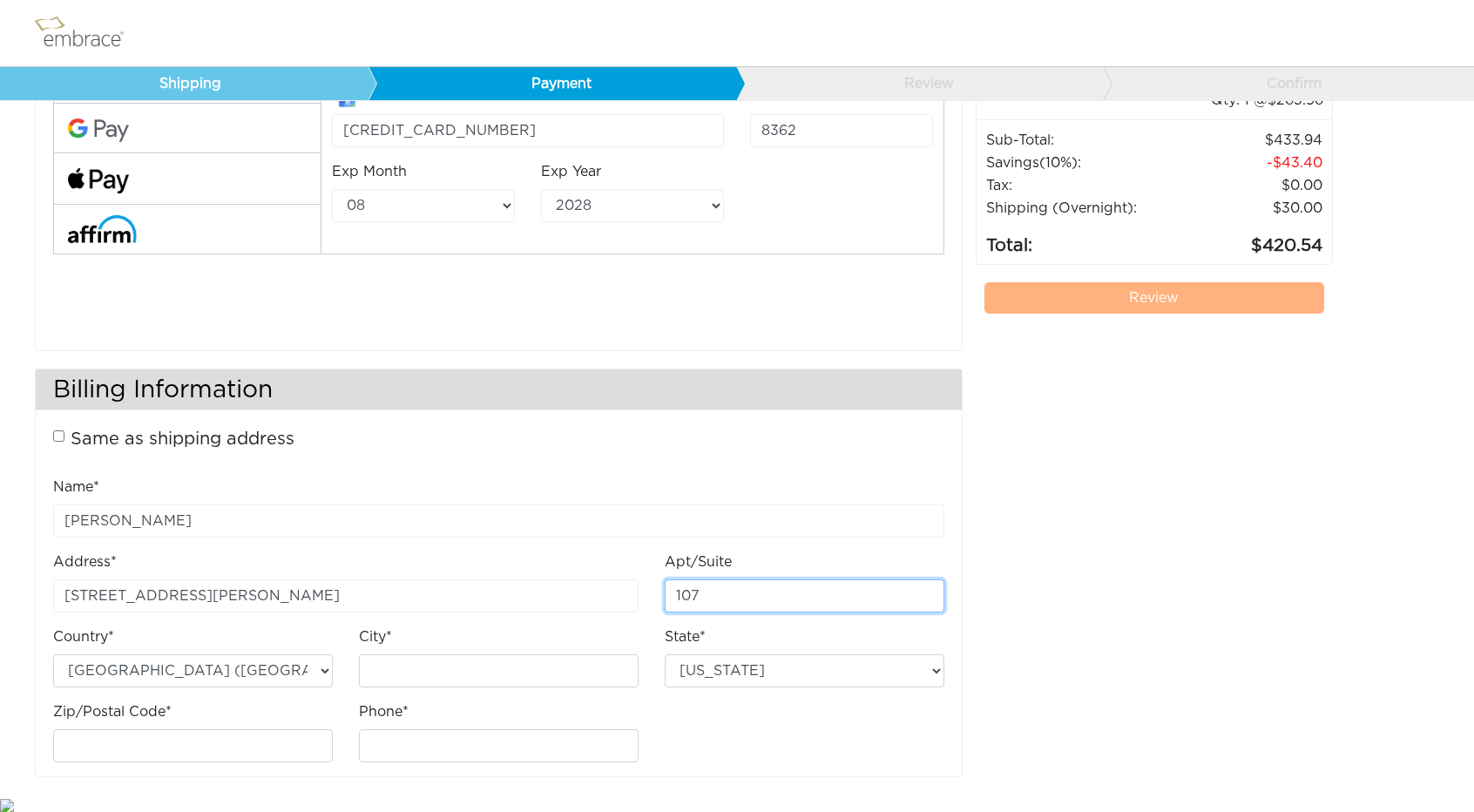
type input "107"
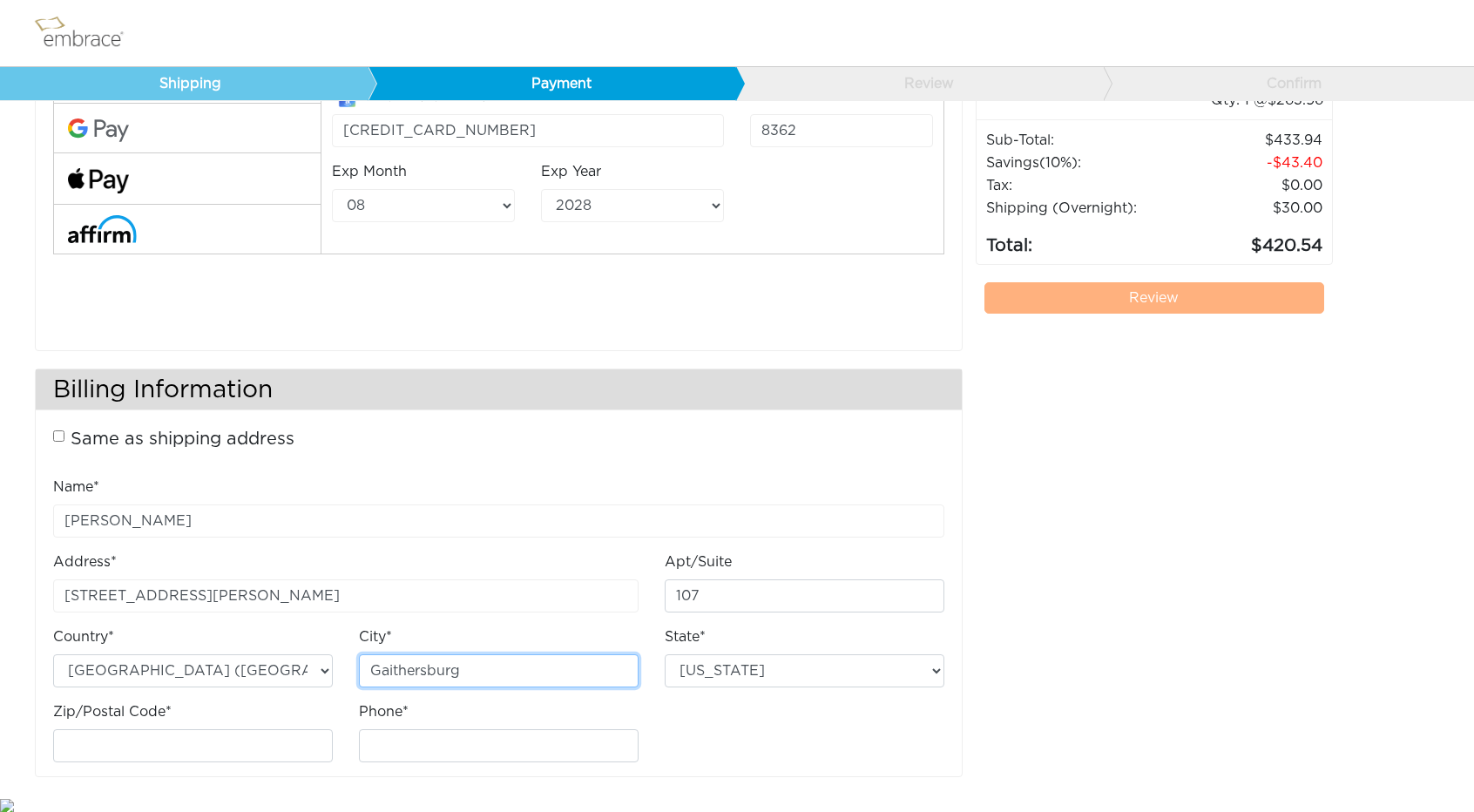
type input "Gaithersburg"
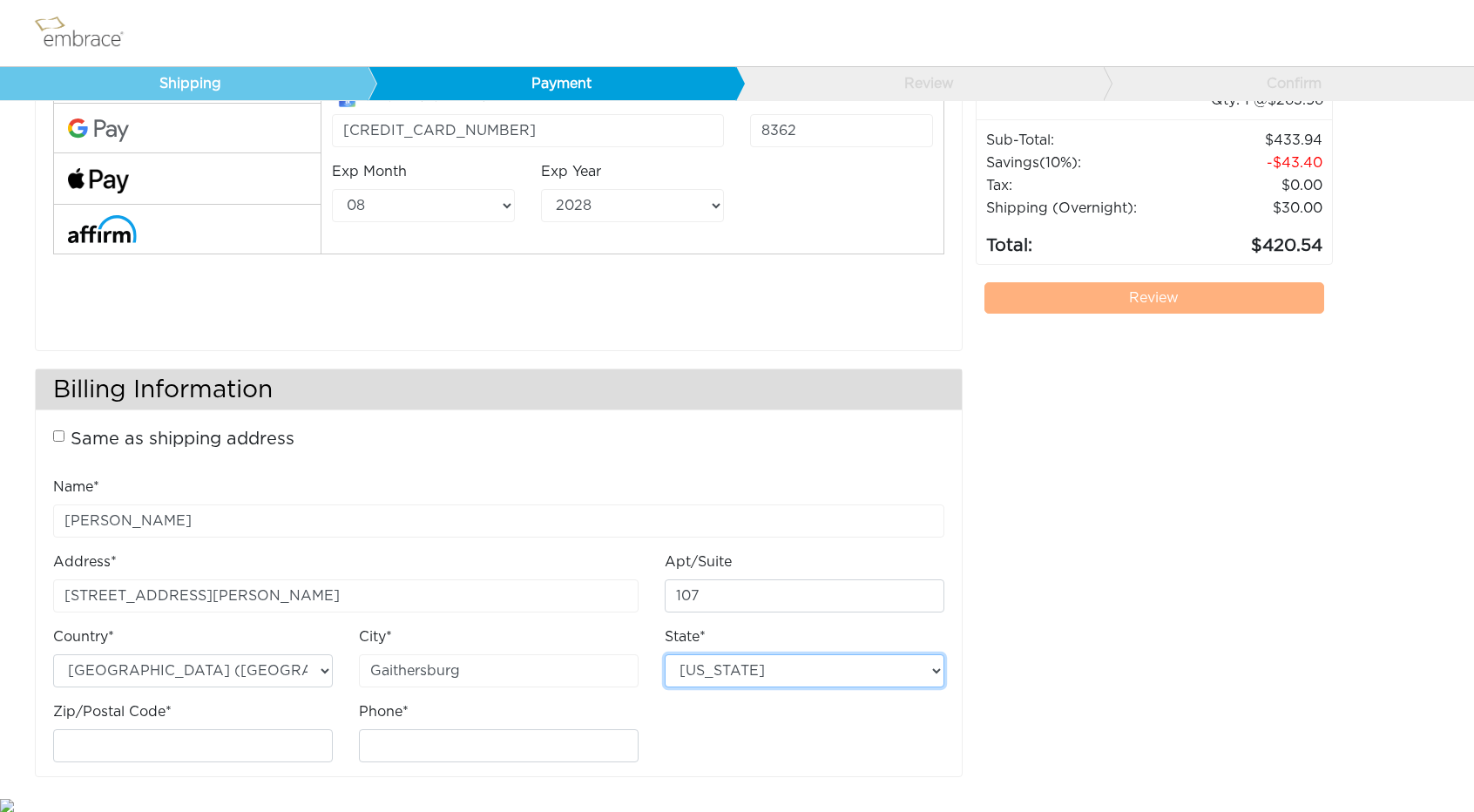
select select "MD"
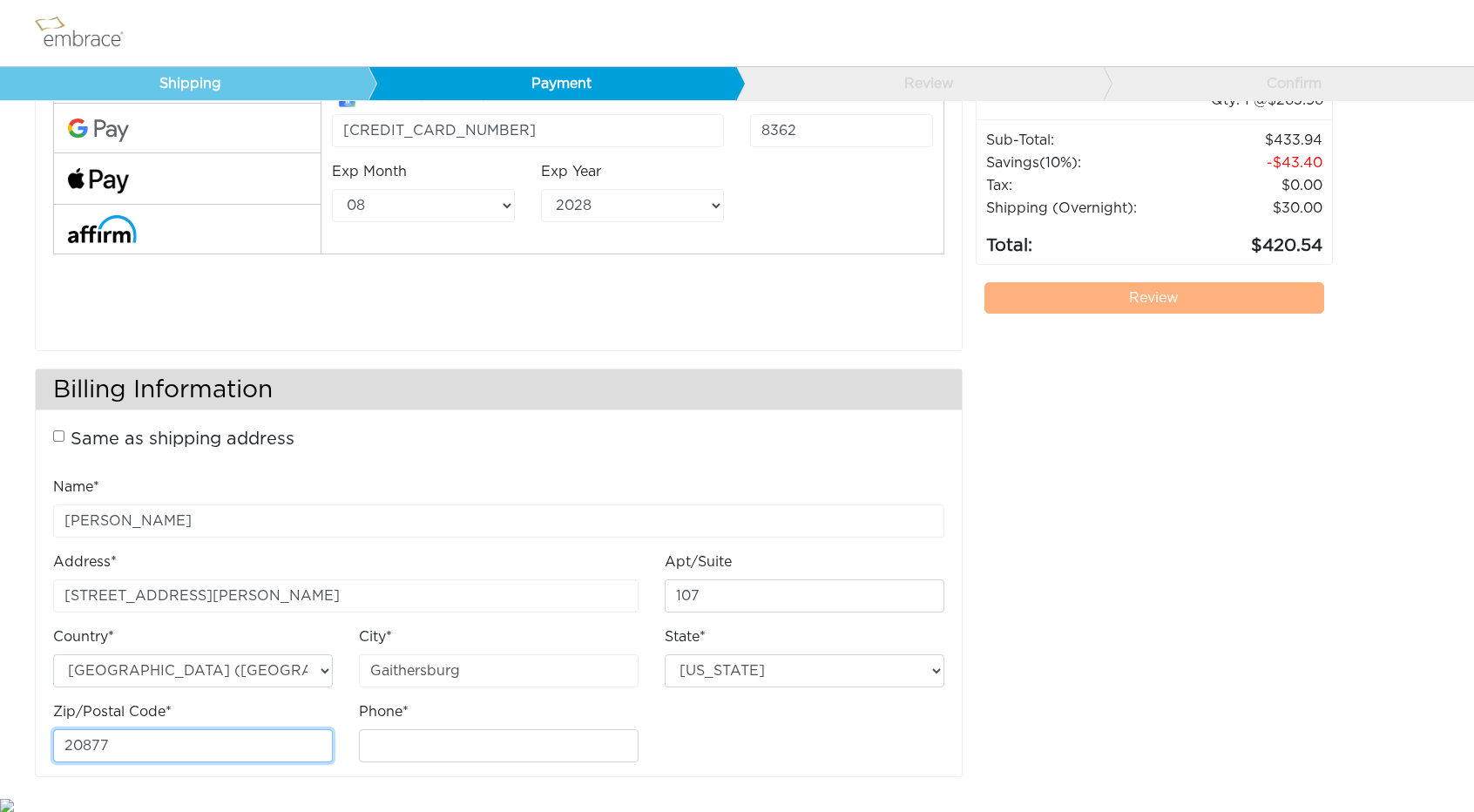
type input "20877"
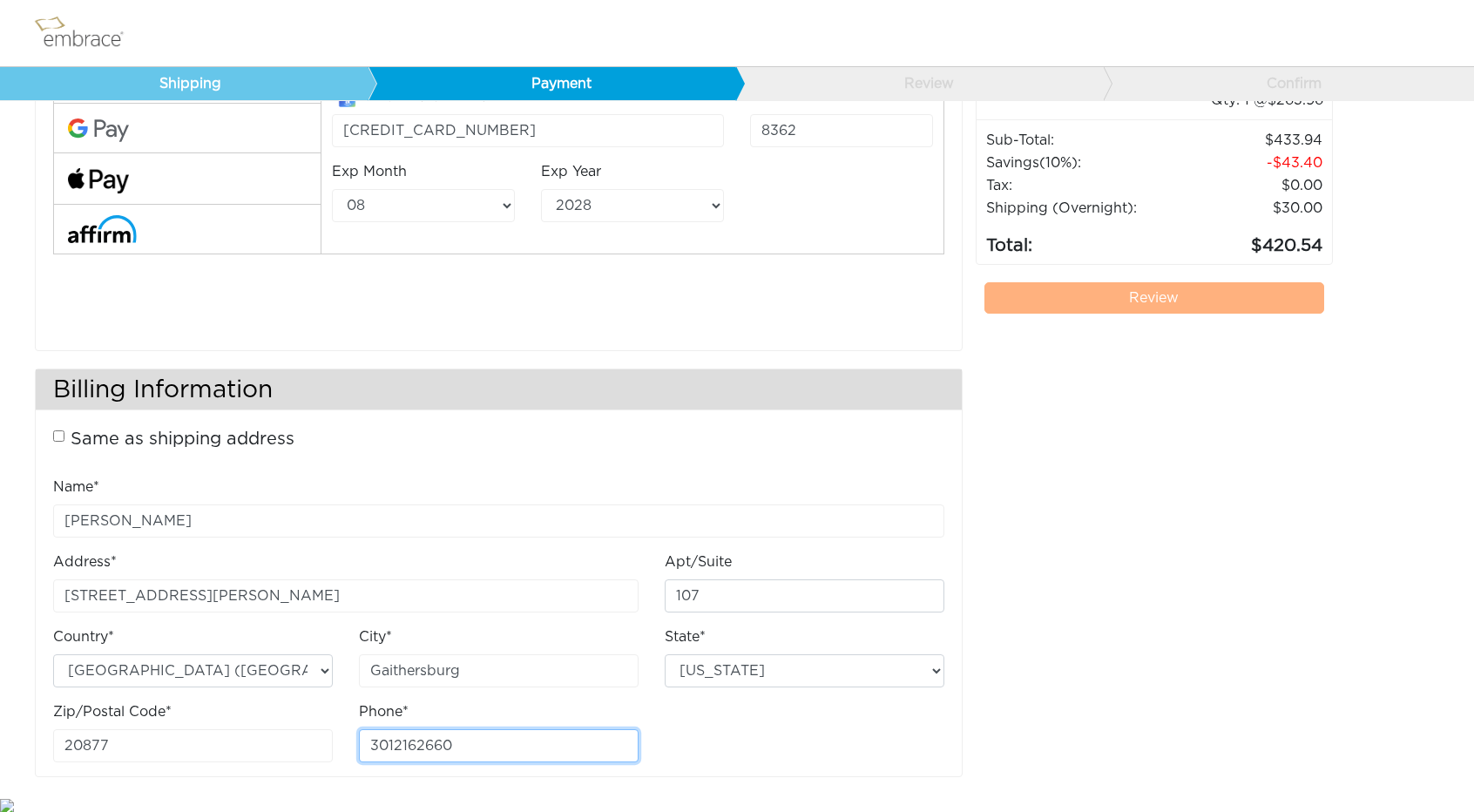
type input "3012162660"
click at [1099, 395] on div "FREE ground shipping on orders over $100, excluding Australia. Any applicable i…" at bounding box center [1155, 350] width 358 height 888
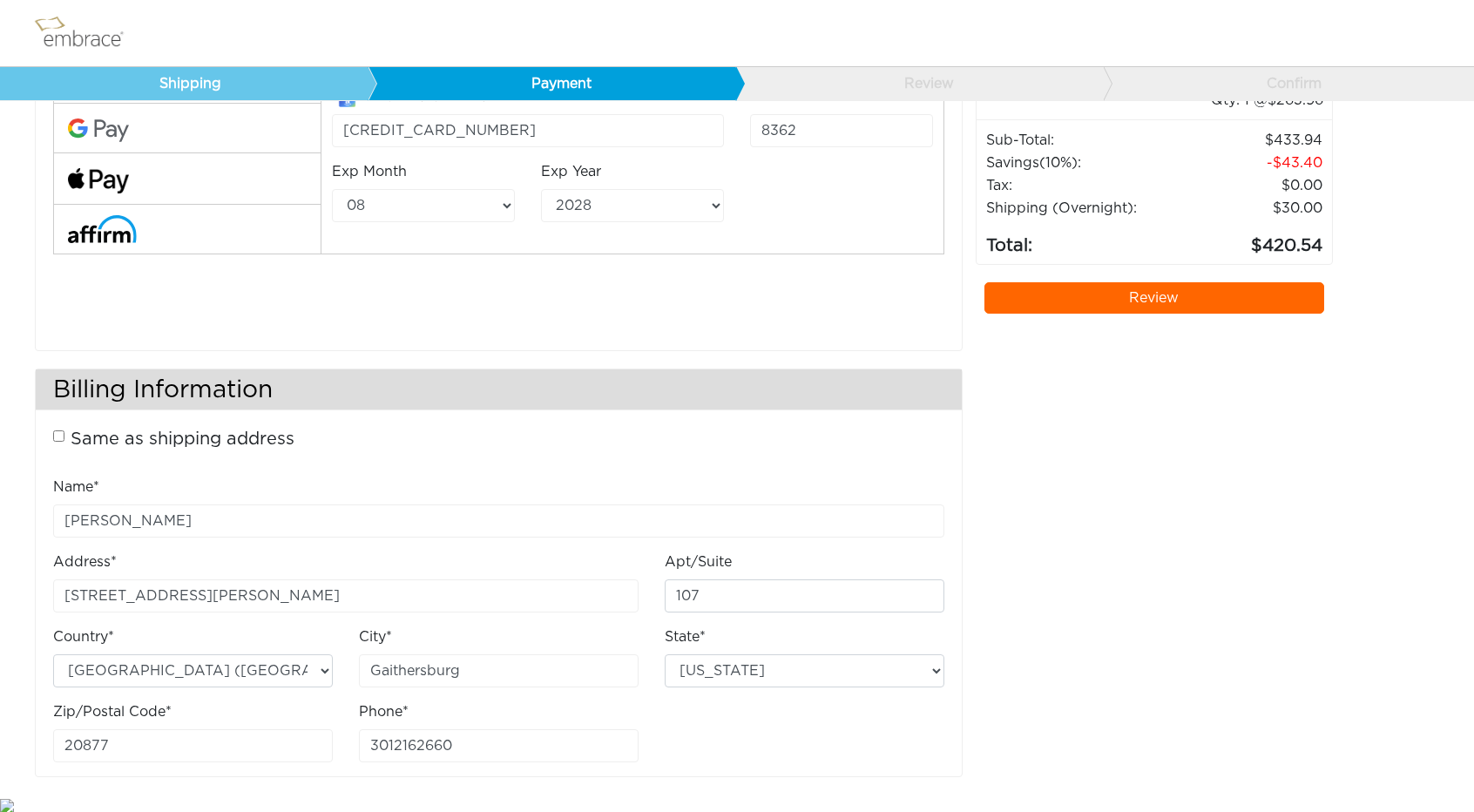
click at [1058, 282] on link "Review" at bounding box center [1155, 298] width 341 height 31
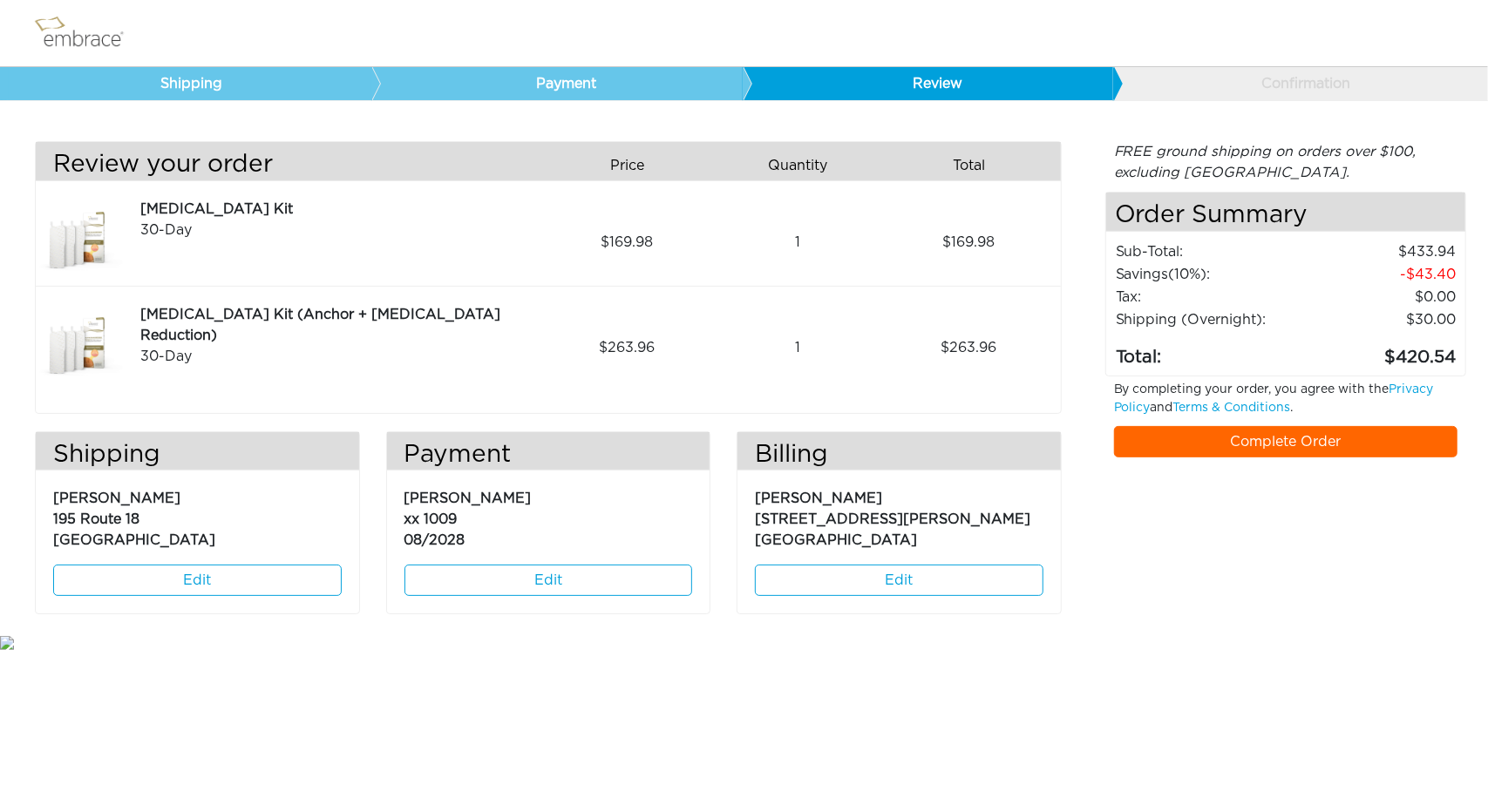
click at [1248, 437] on link "Complete Order" at bounding box center [1286, 441] width 344 height 31
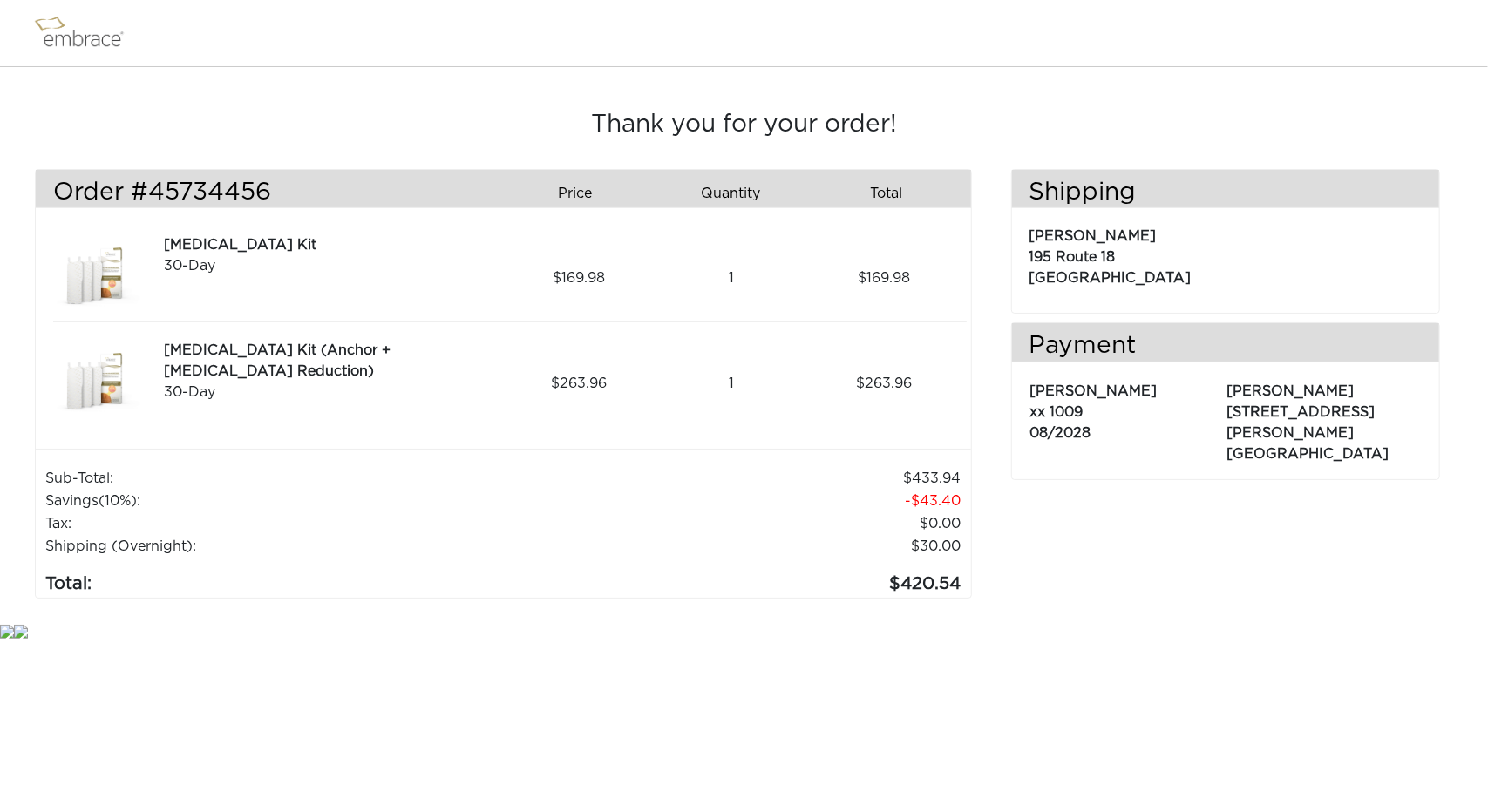
click at [209, 199] on h3 "Order #45734456" at bounding box center [270, 193] width 436 height 29
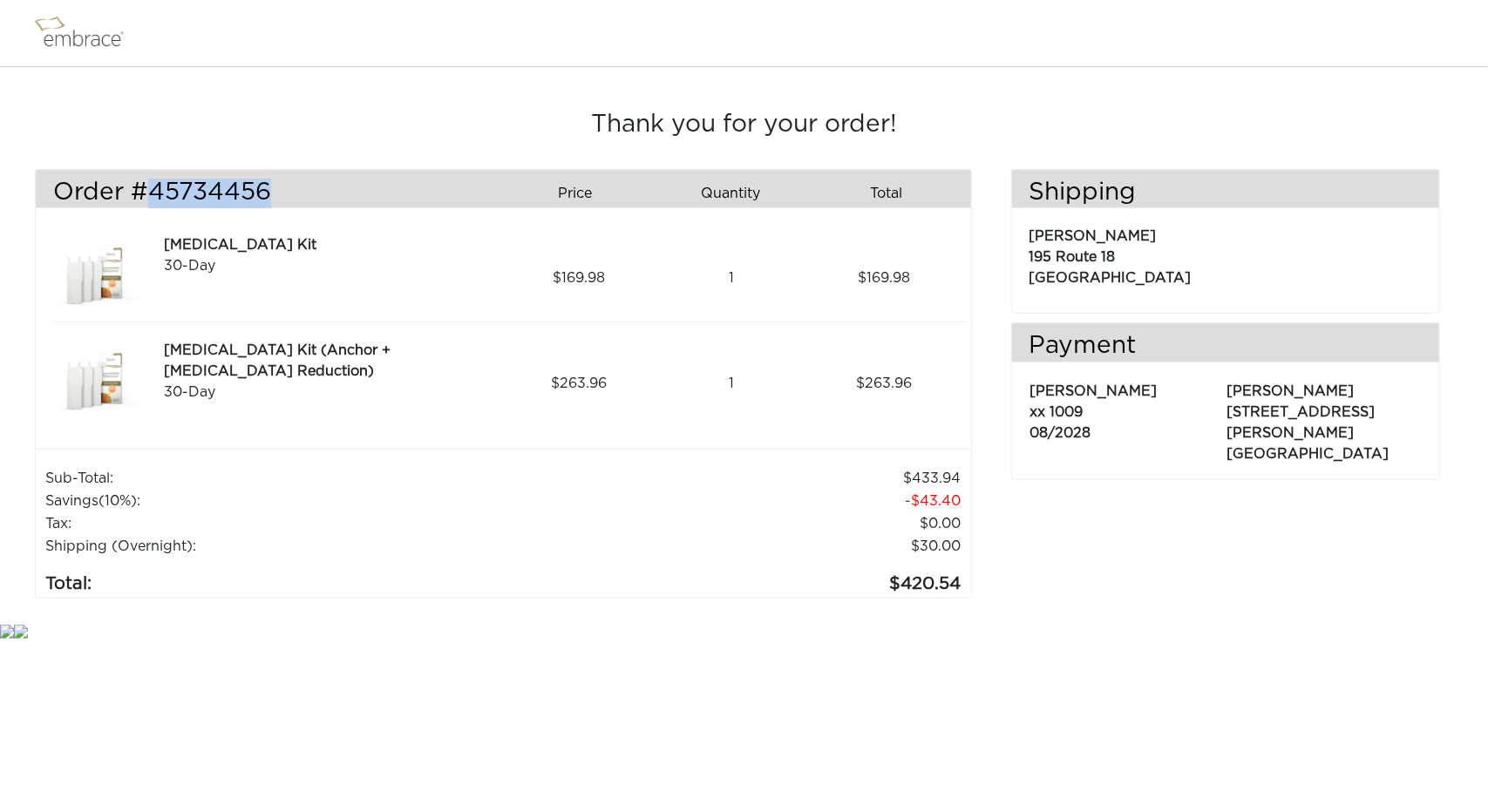
click at [209, 199] on h3 "Order #45734456" at bounding box center [270, 193] width 436 height 29
copy h3 "45734456"
